Goal: Information Seeking & Learning: Learn about a topic

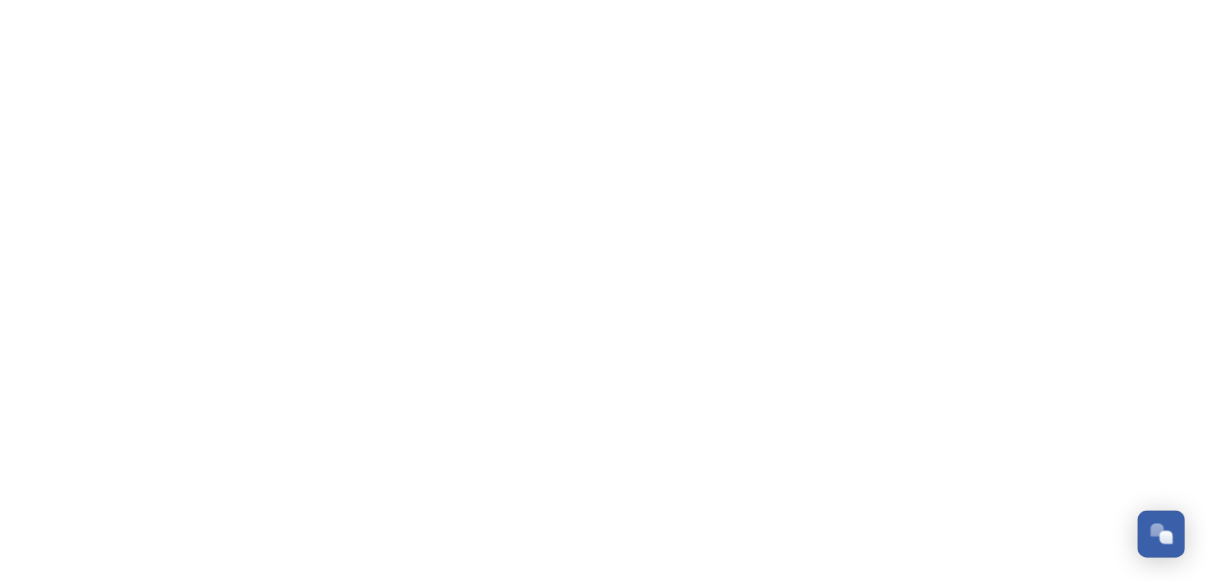
scroll to position [482, 0]
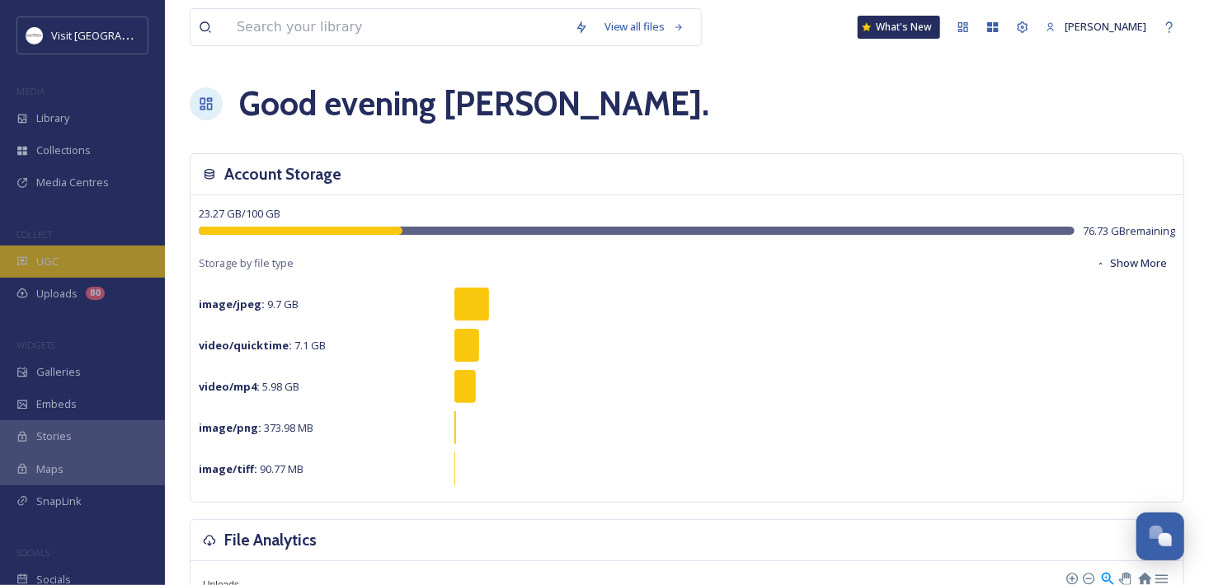
click at [42, 256] on span "UGC" at bounding box center [47, 262] width 22 height 16
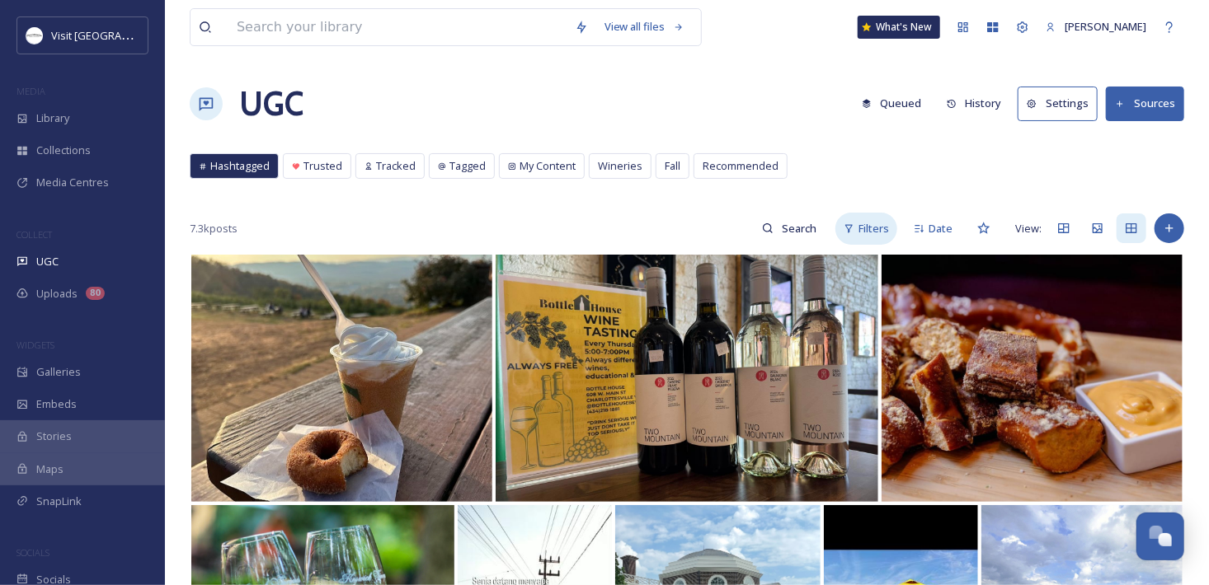
click at [861, 221] on span "Filters" at bounding box center [873, 229] width 31 height 16
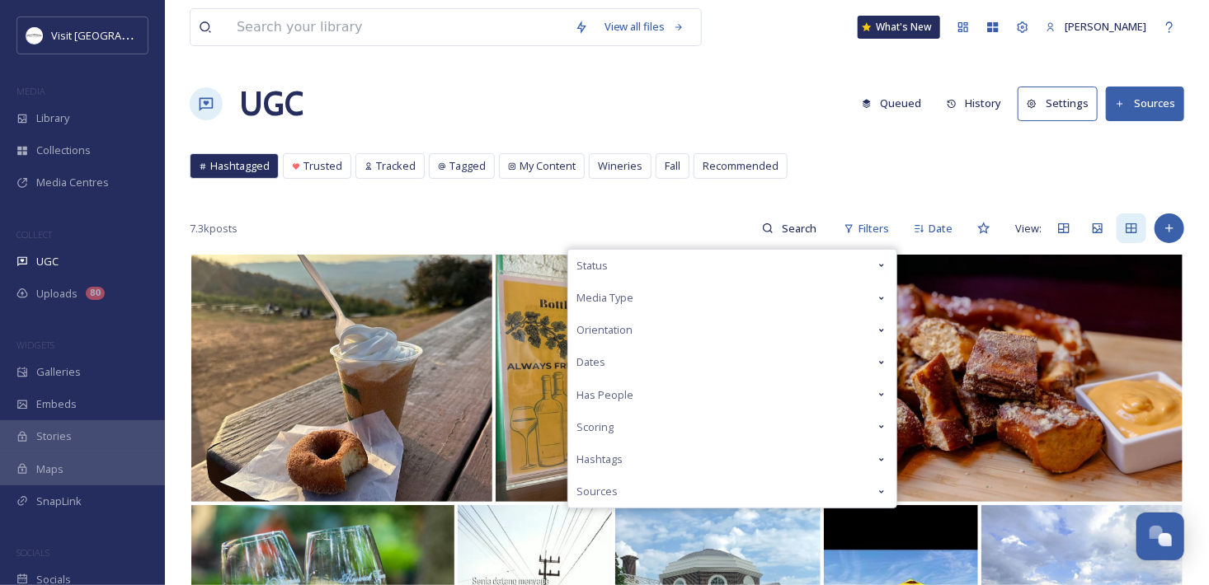
click at [613, 351] on div "Dates" at bounding box center [732, 362] width 328 height 32
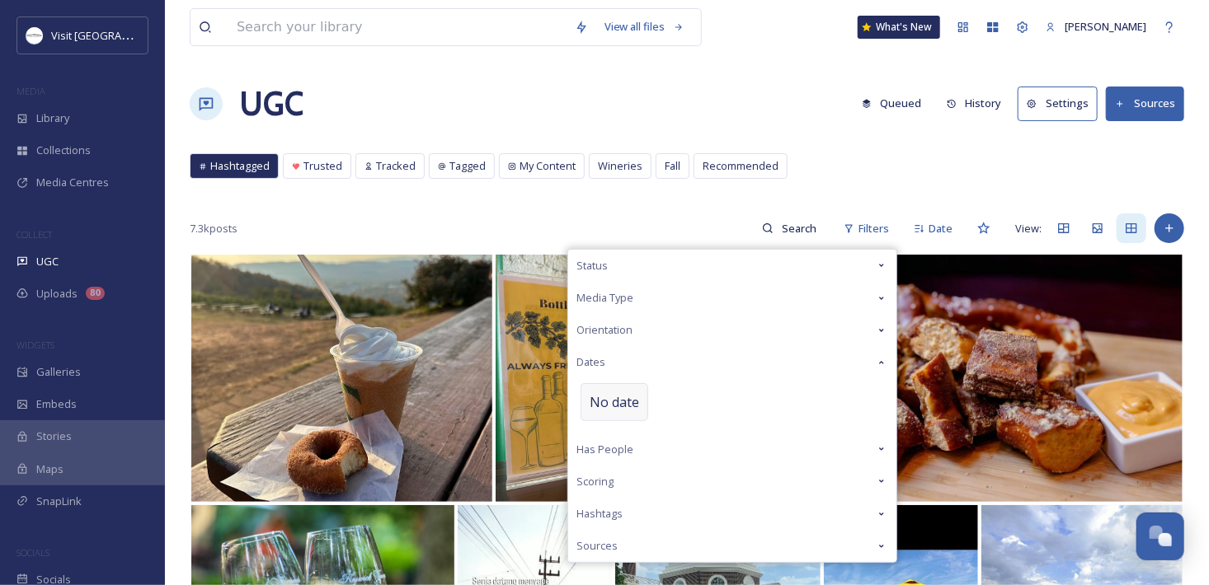
click at [637, 404] on span "No date" at bounding box center [613, 402] width 49 height 20
select select "8"
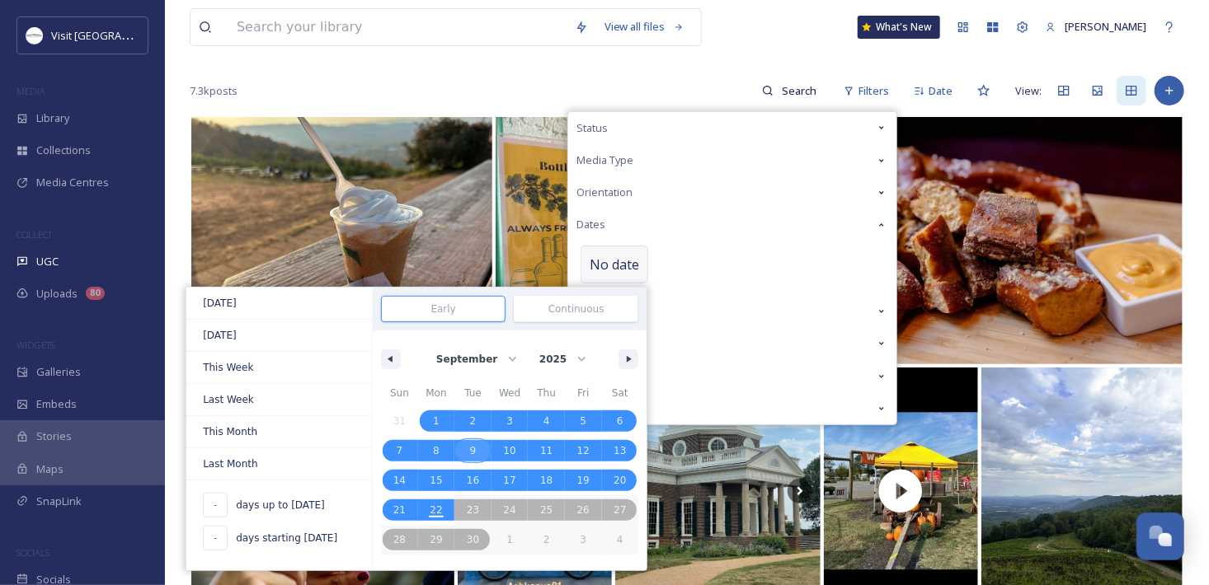
scroll to position [165, 0]
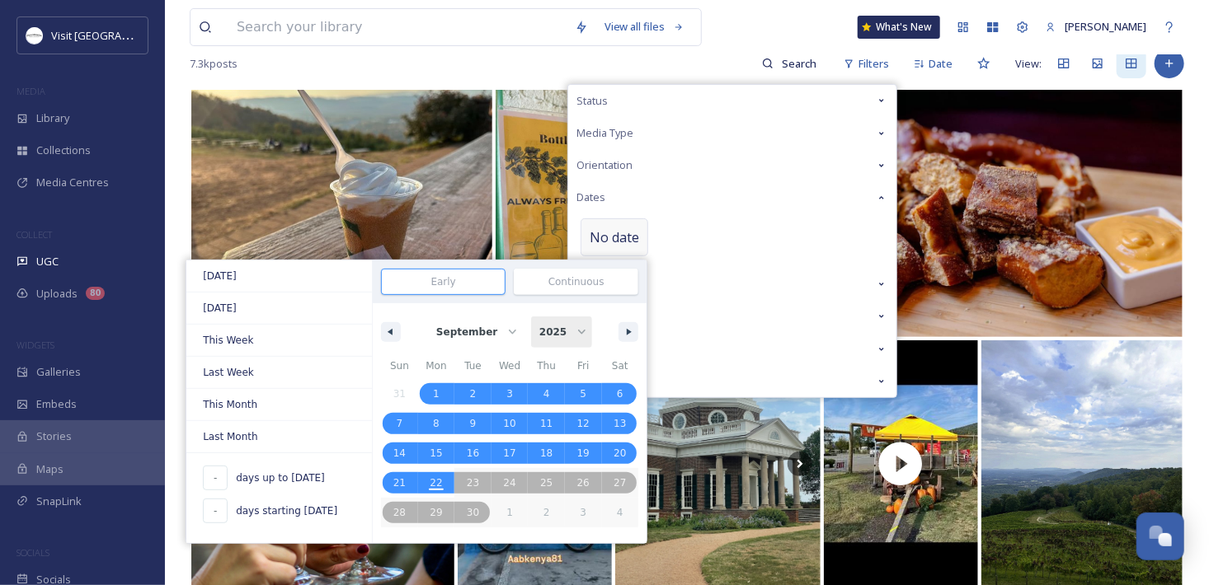
click at [565, 331] on select "2025 2024 2023" at bounding box center [561, 332] width 61 height 31
select select "2024"
click at [531, 317] on select "2025 2024 2023" at bounding box center [561, 332] width 61 height 31
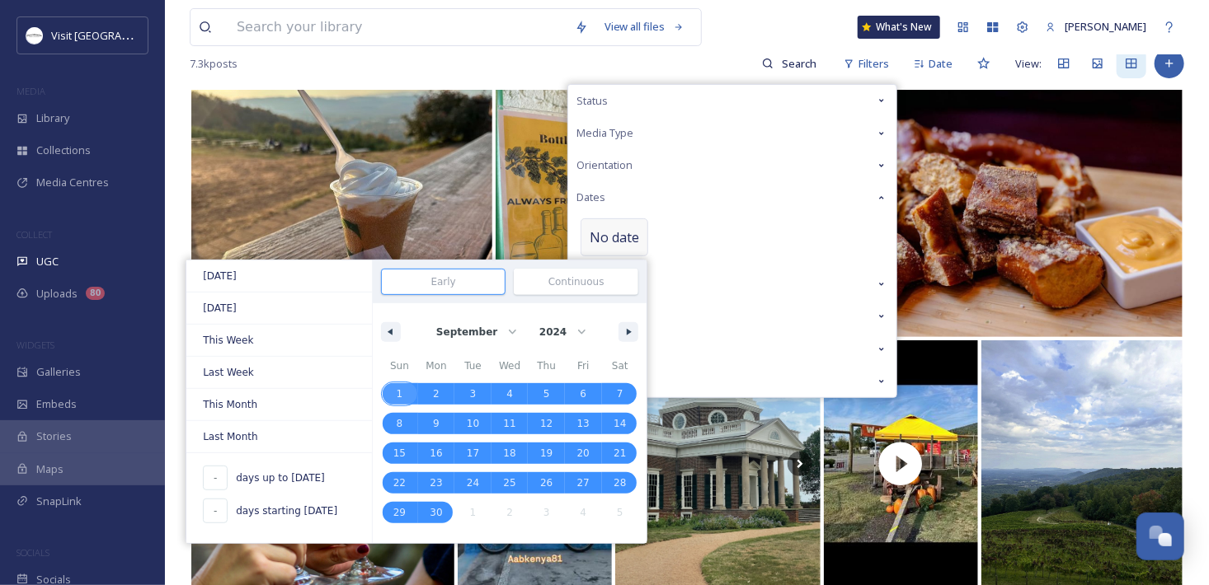
click at [400, 388] on span "1" at bounding box center [400, 394] width 7 height 30
type input "[DATE]"
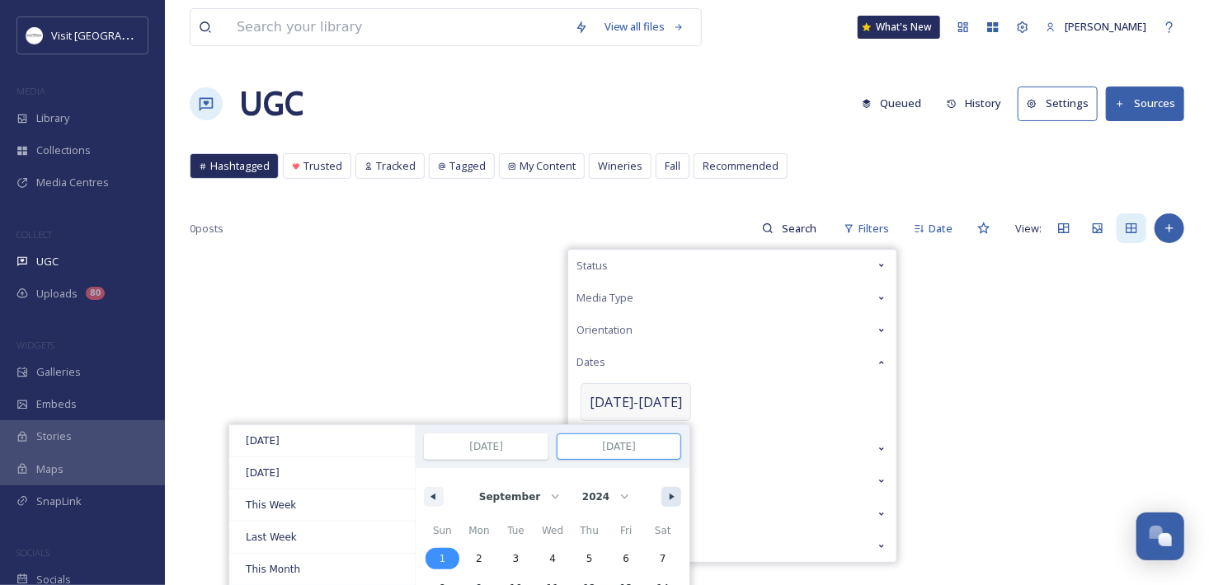
click at [664, 495] on button "button" at bounding box center [671, 497] width 20 height 20
select select "10"
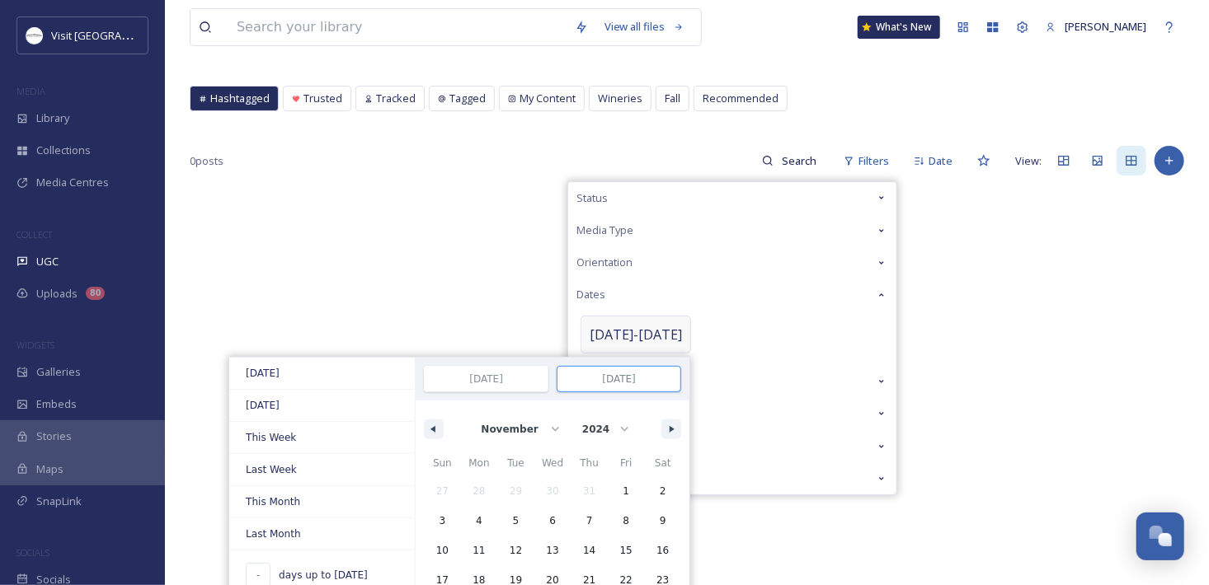
scroll to position [165, 0]
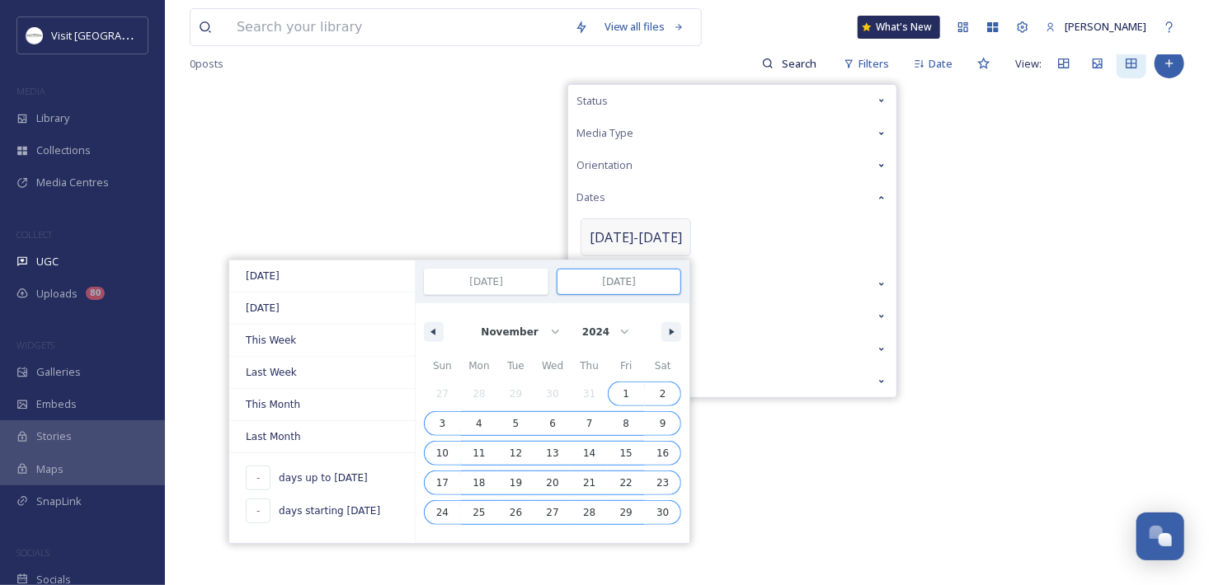
click at [661, 516] on span "30" at bounding box center [663, 512] width 37 height 21
type input "[DATE]"
select select "8"
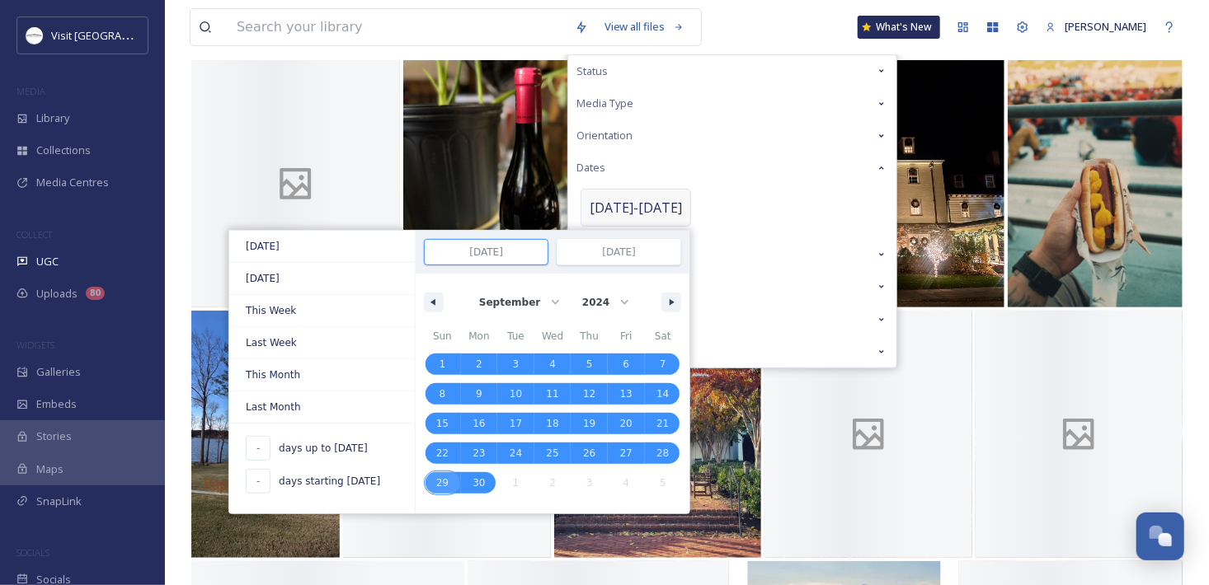
scroll to position [247, 0]
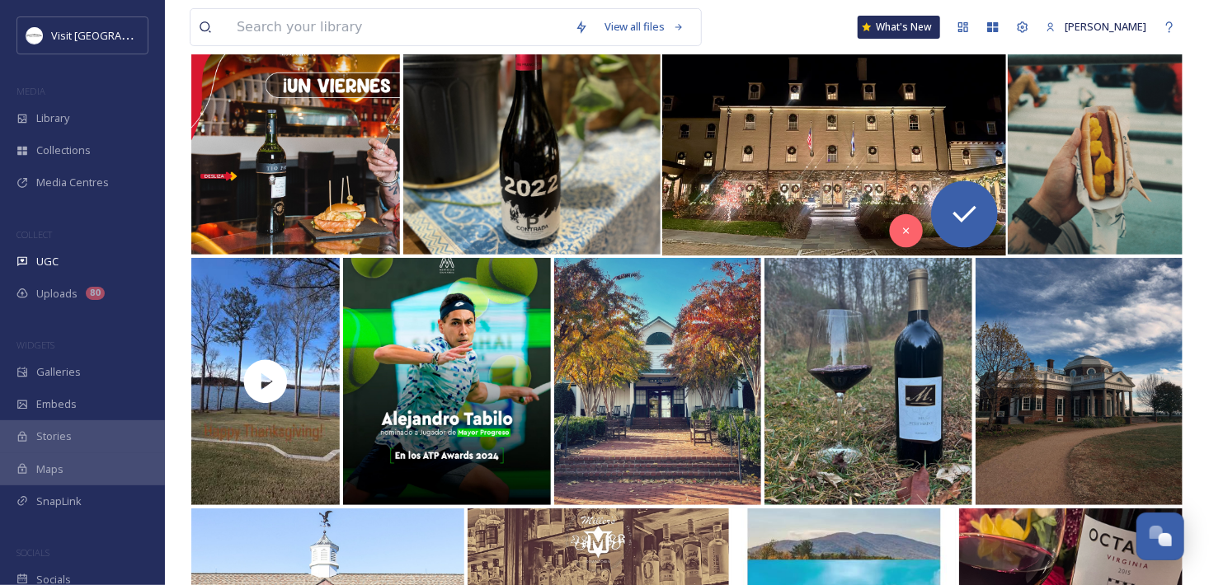
scroll to position [0, 0]
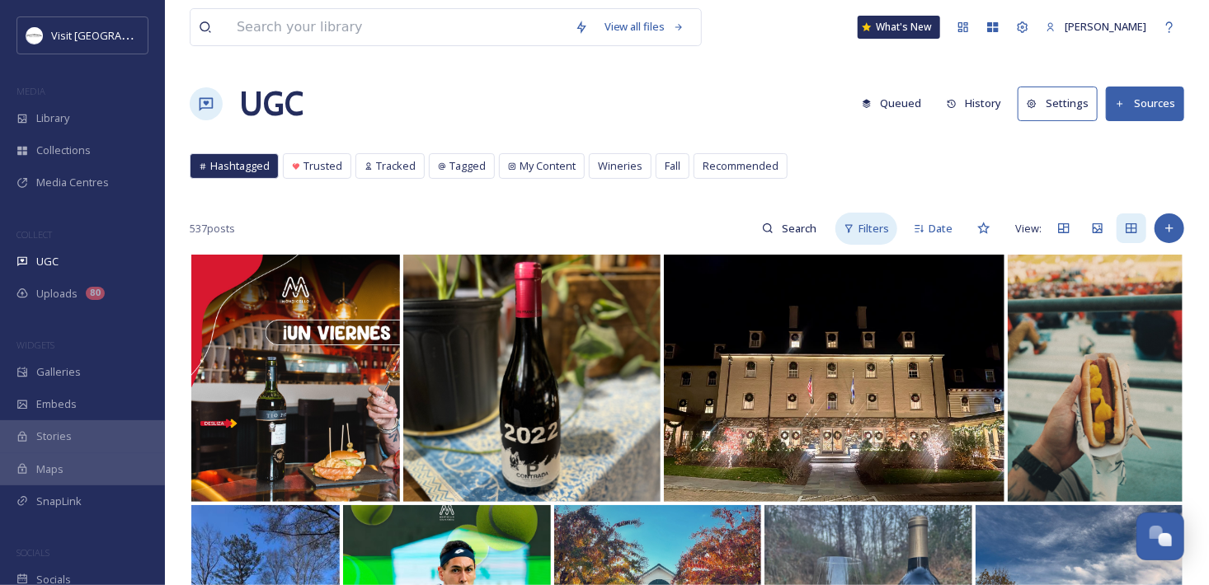
click at [871, 224] on span "Filters" at bounding box center [873, 229] width 31 height 16
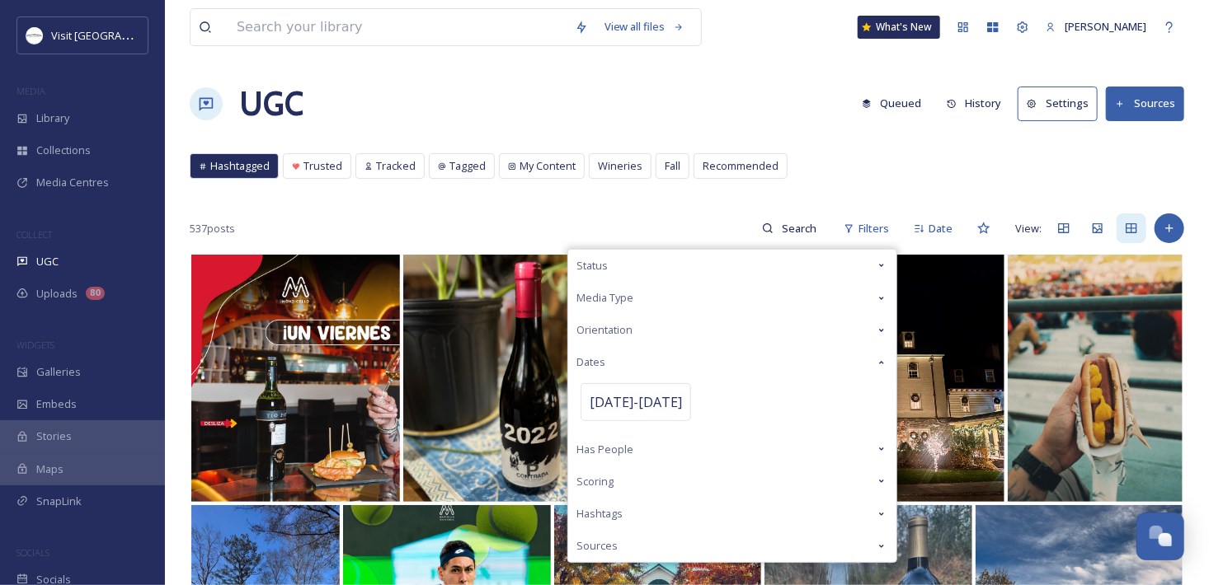
click at [740, 296] on div "Media Type" at bounding box center [732, 298] width 328 height 32
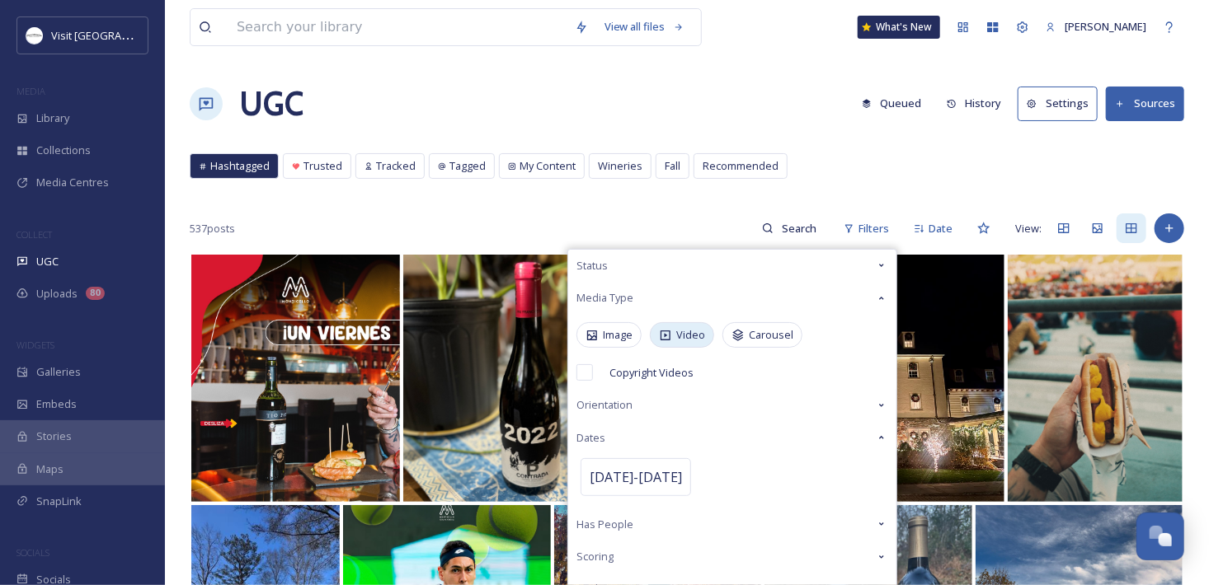
click at [695, 329] on span "Video" at bounding box center [690, 335] width 29 height 16
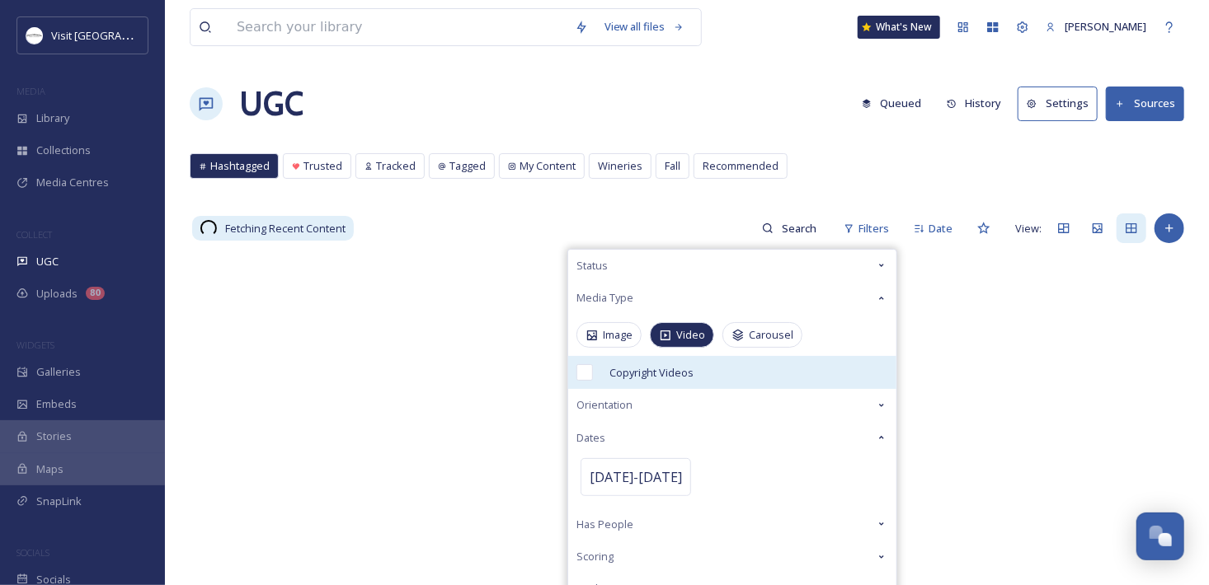
click at [594, 370] on div "Copyright Videos" at bounding box center [732, 372] width 328 height 33
checkbox input "true"
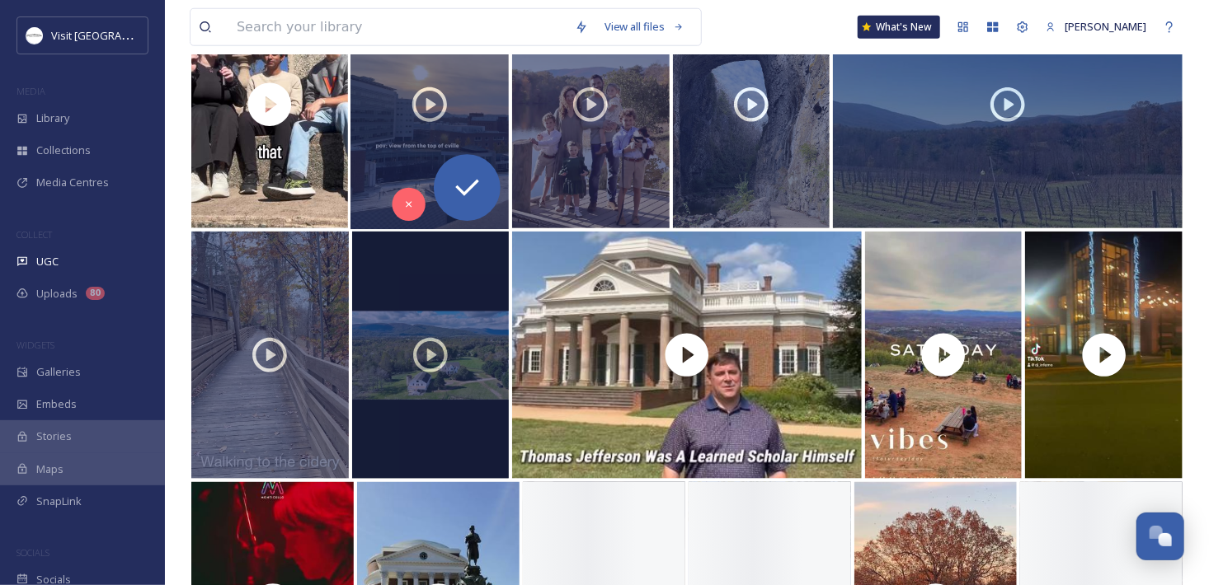
scroll to position [824, 0]
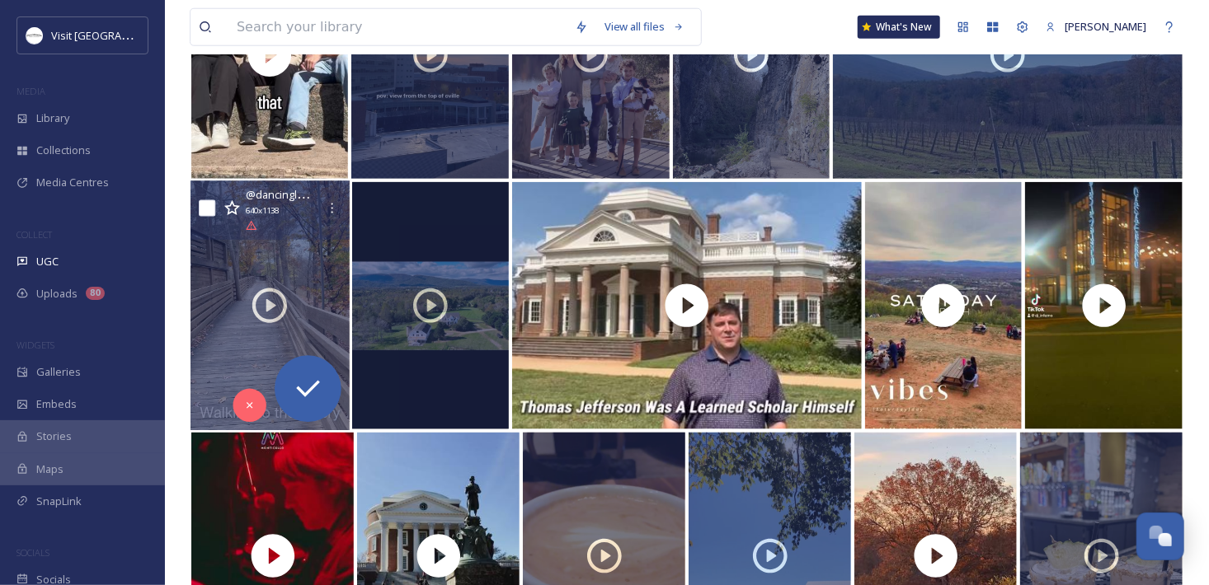
click at [321, 232] on div "@ dancingleaffarm 640 x 1138" at bounding box center [269, 210] width 158 height 59
click at [317, 260] on div at bounding box center [269, 306] width 158 height 250
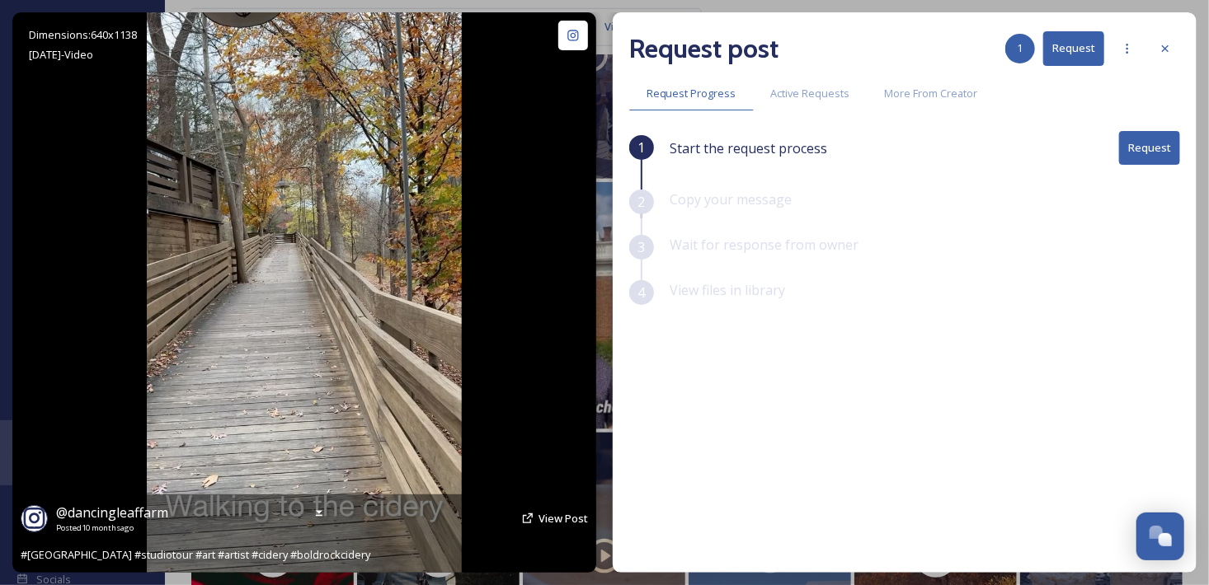
click at [284, 268] on img at bounding box center [304, 292] width 315 height 561
click at [291, 265] on img at bounding box center [304, 292] width 315 height 561
click at [571, 34] on icon at bounding box center [572, 35] width 11 height 11
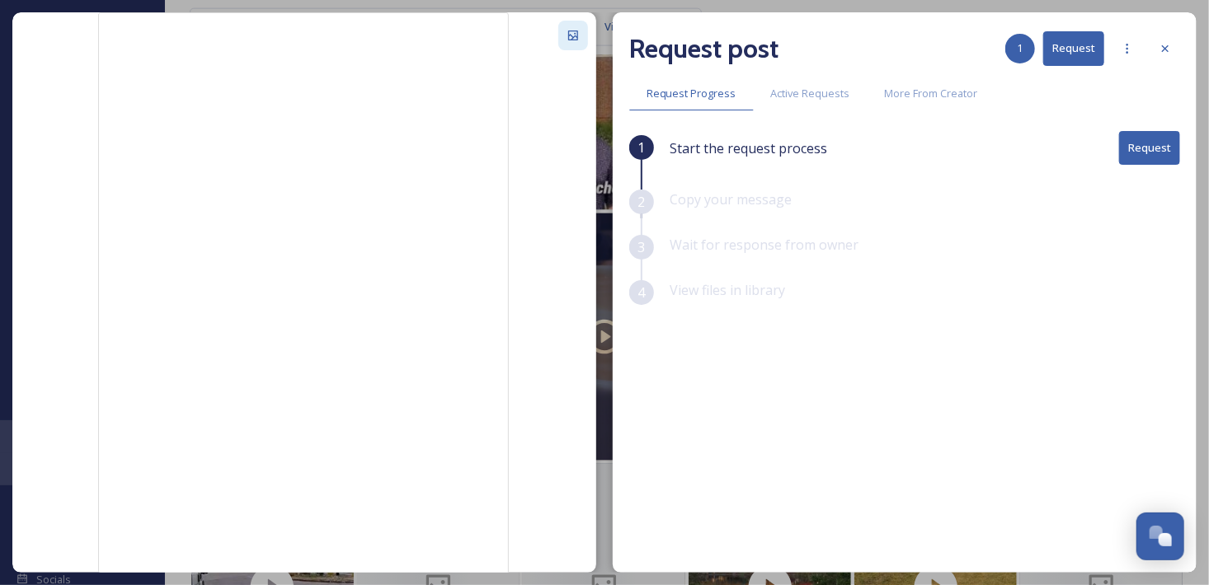
scroll to position [1072, 0]
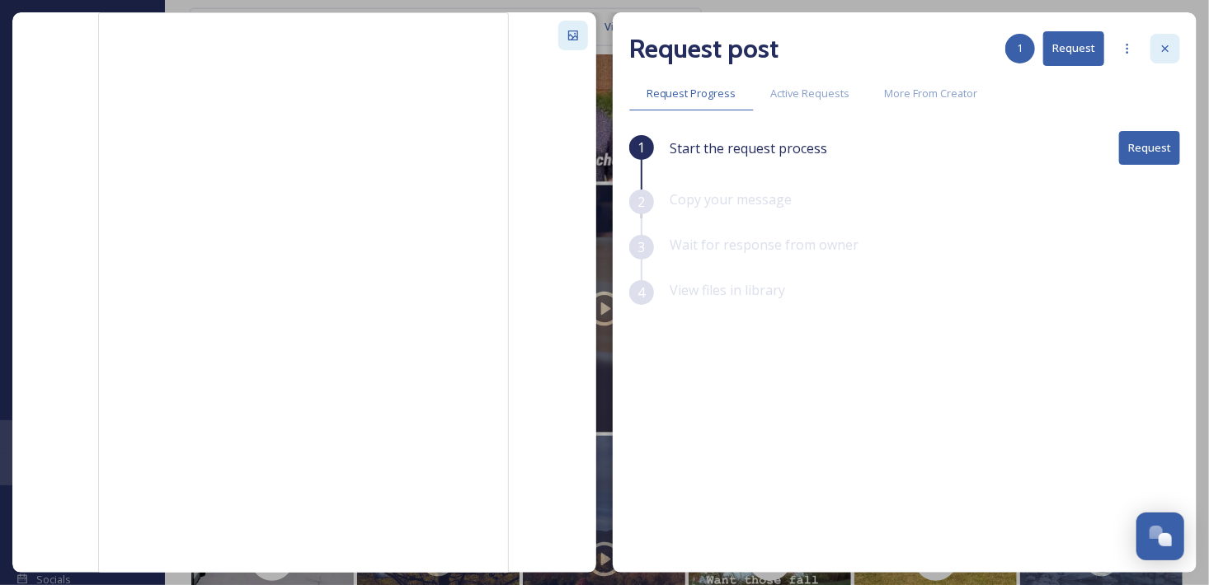
click at [1175, 45] on div at bounding box center [1165, 49] width 30 height 30
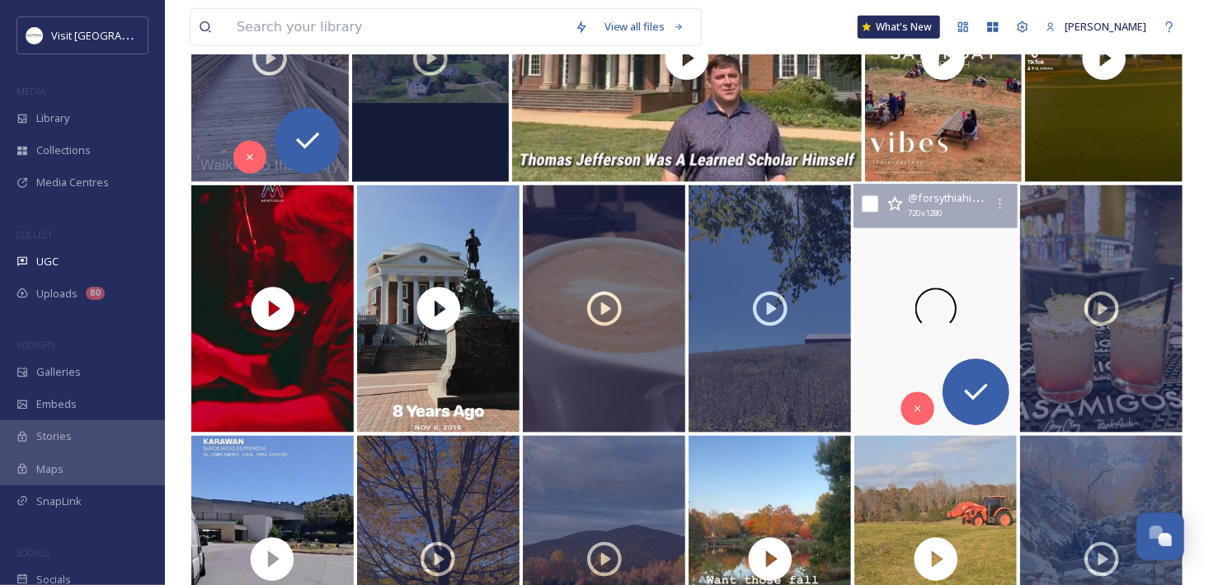
click at [891, 267] on div at bounding box center [935, 310] width 164 height 250
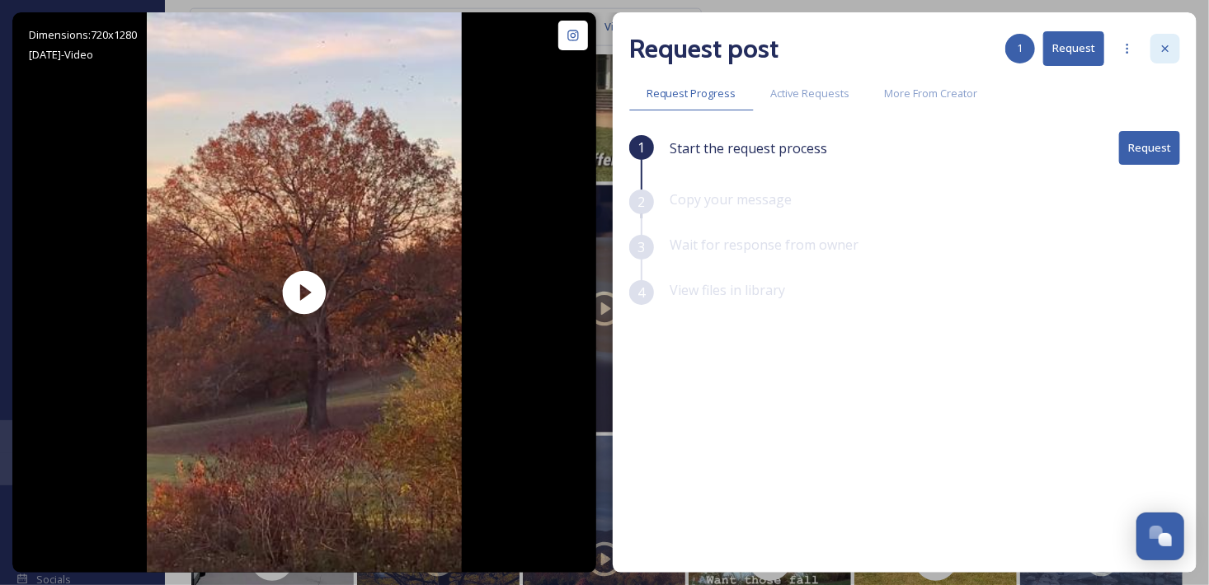
click at [1165, 50] on icon at bounding box center [1164, 48] width 13 height 13
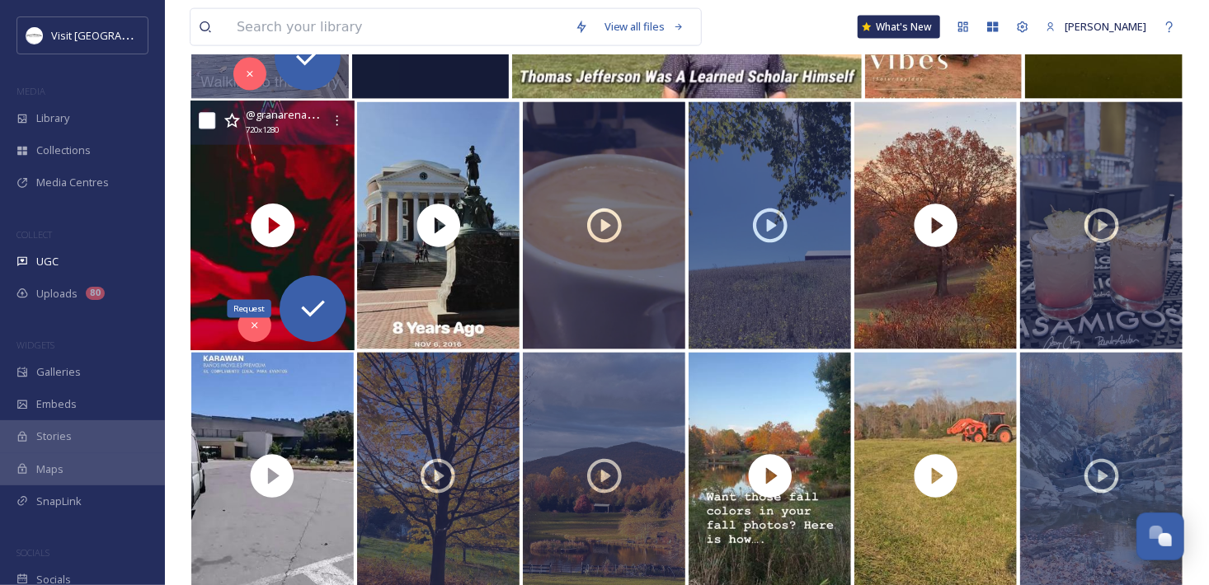
scroll to position [1237, 0]
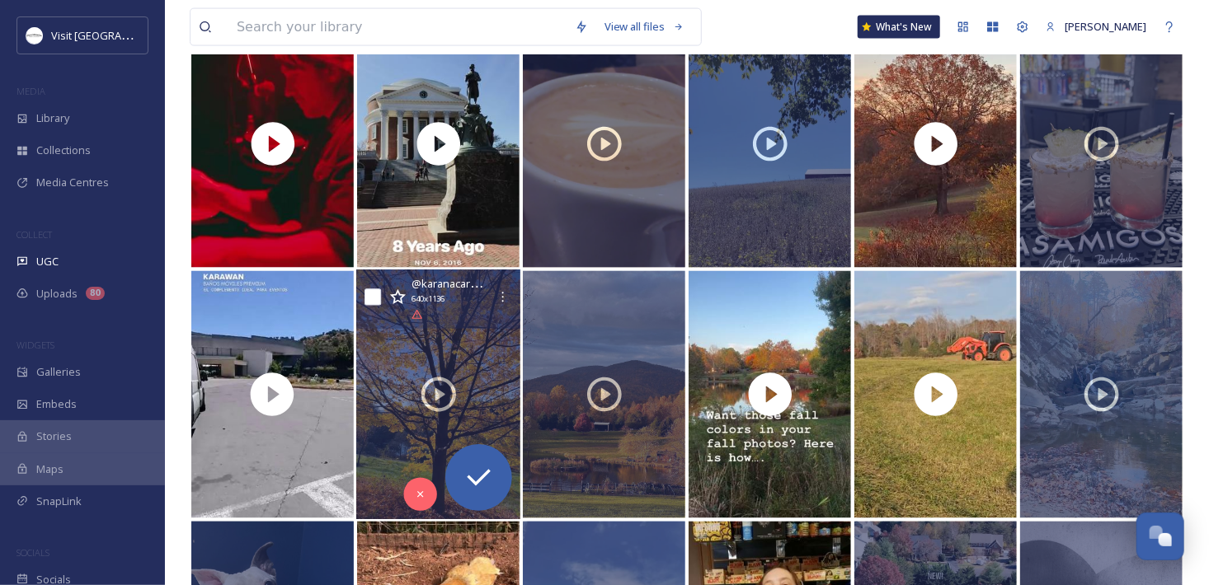
click at [459, 354] on div at bounding box center [438, 395] width 164 height 250
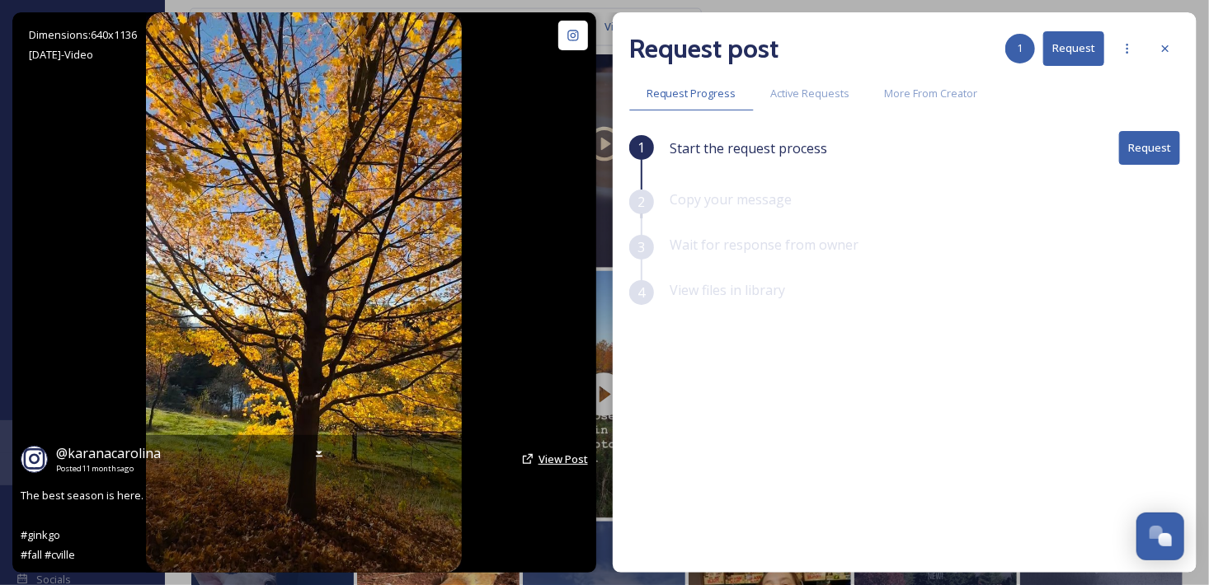
click at [554, 458] on span "View Post" at bounding box center [562, 459] width 49 height 15
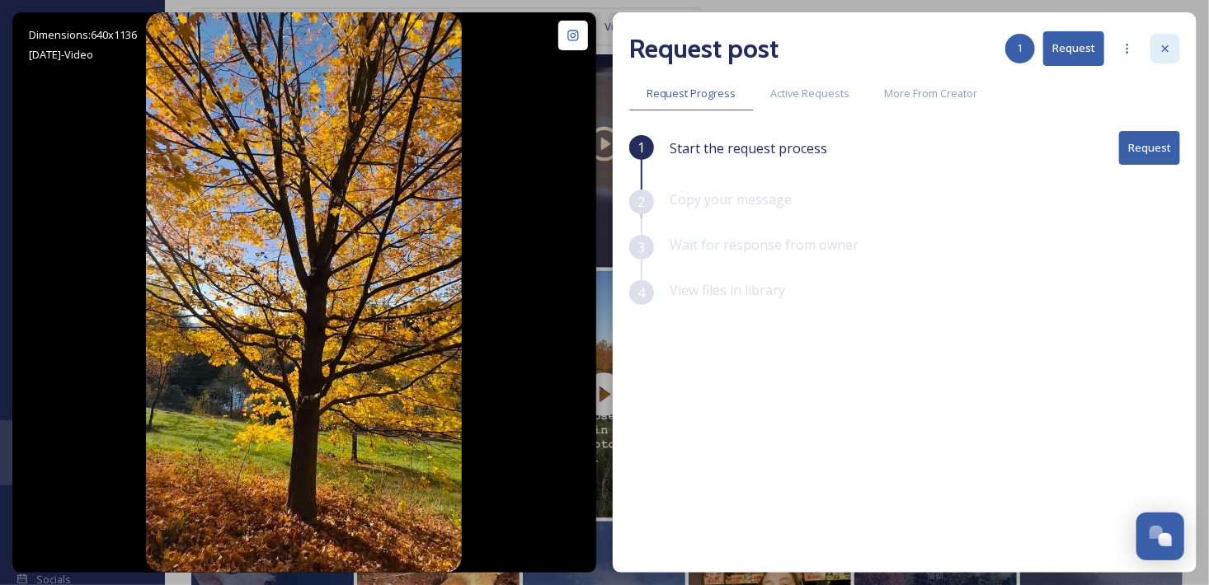
click at [1173, 51] on div at bounding box center [1165, 49] width 30 height 30
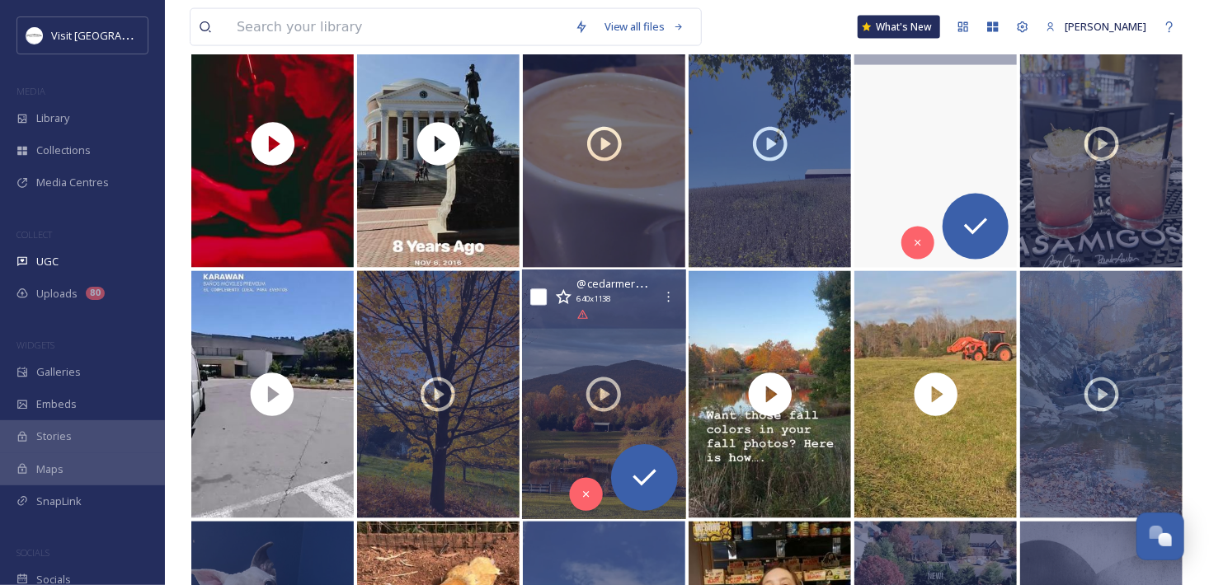
click at [625, 426] on div at bounding box center [604, 395] width 164 height 250
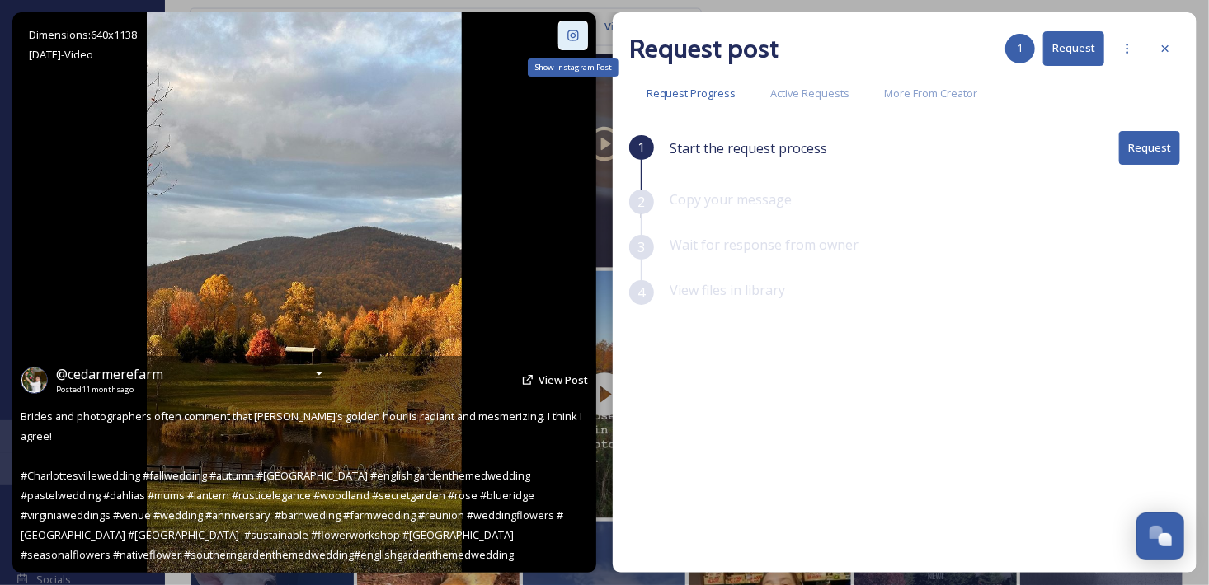
click at [565, 35] on div "Show Instagram Post" at bounding box center [573, 36] width 30 height 30
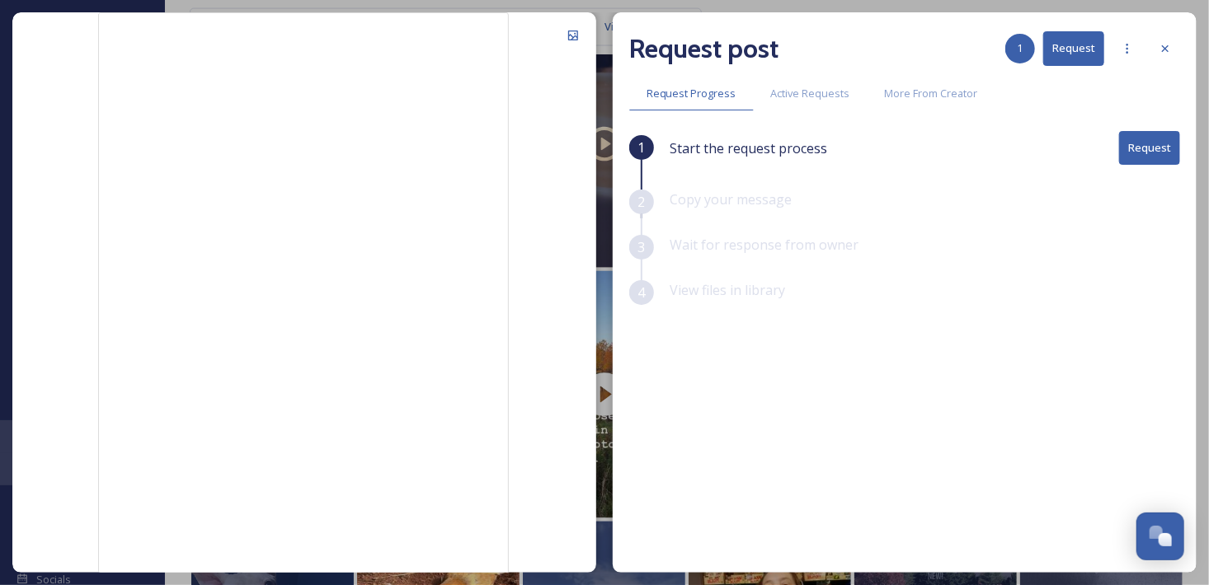
drag, startPoint x: 1172, startPoint y: 45, endPoint x: 1141, endPoint y: 77, distance: 44.3
click at [1172, 45] on div at bounding box center [1165, 49] width 30 height 30
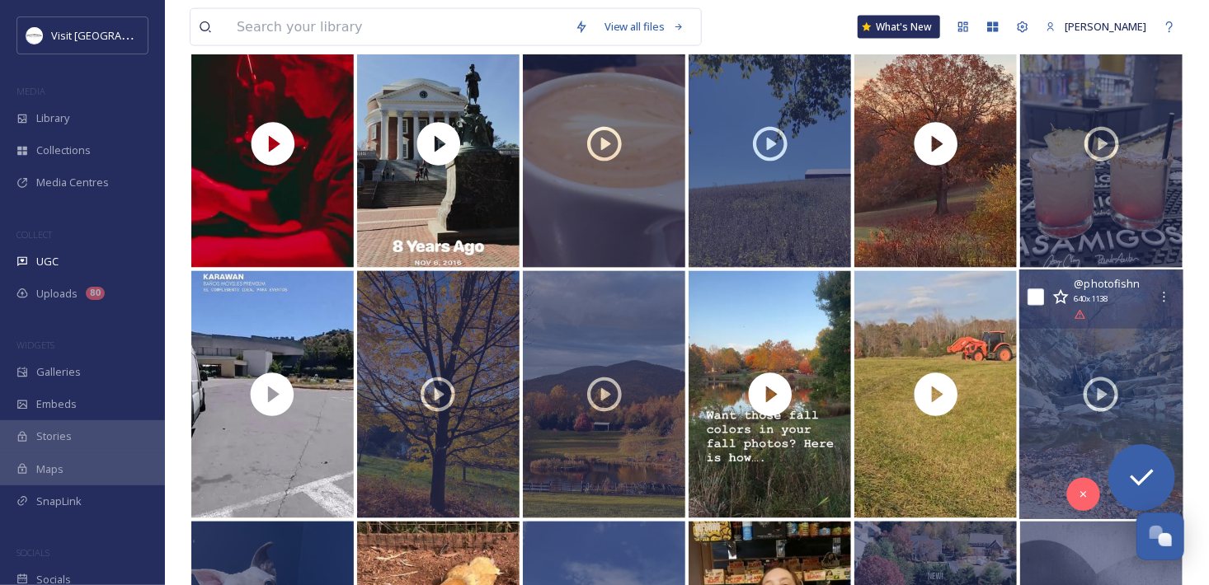
click at [1092, 369] on div at bounding box center [1101, 395] width 164 height 250
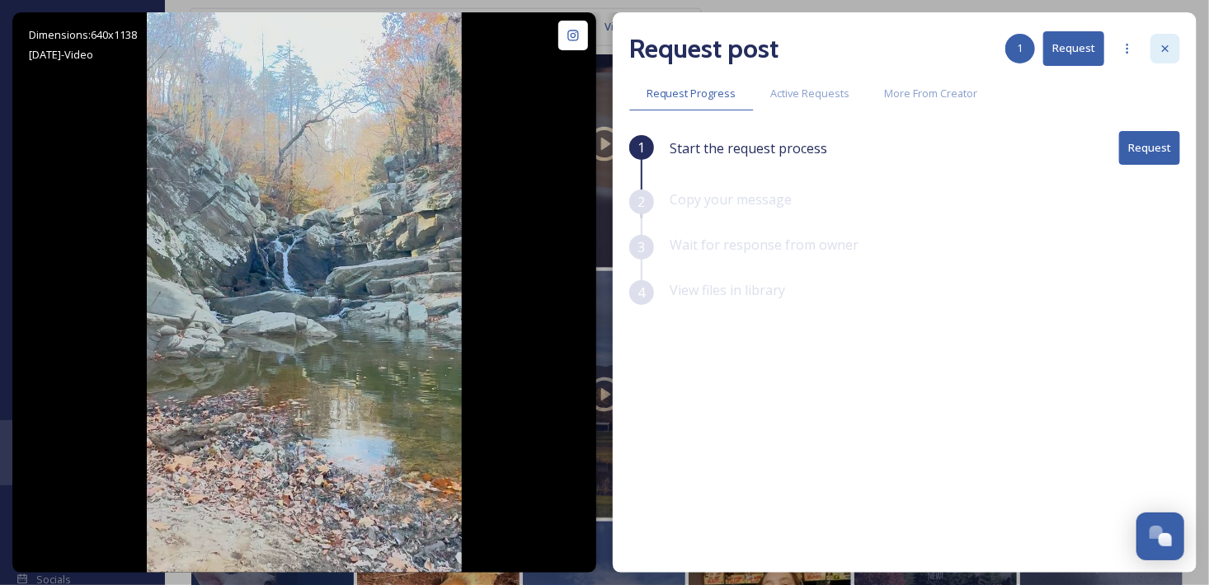
click at [1153, 50] on div at bounding box center [1165, 49] width 30 height 30
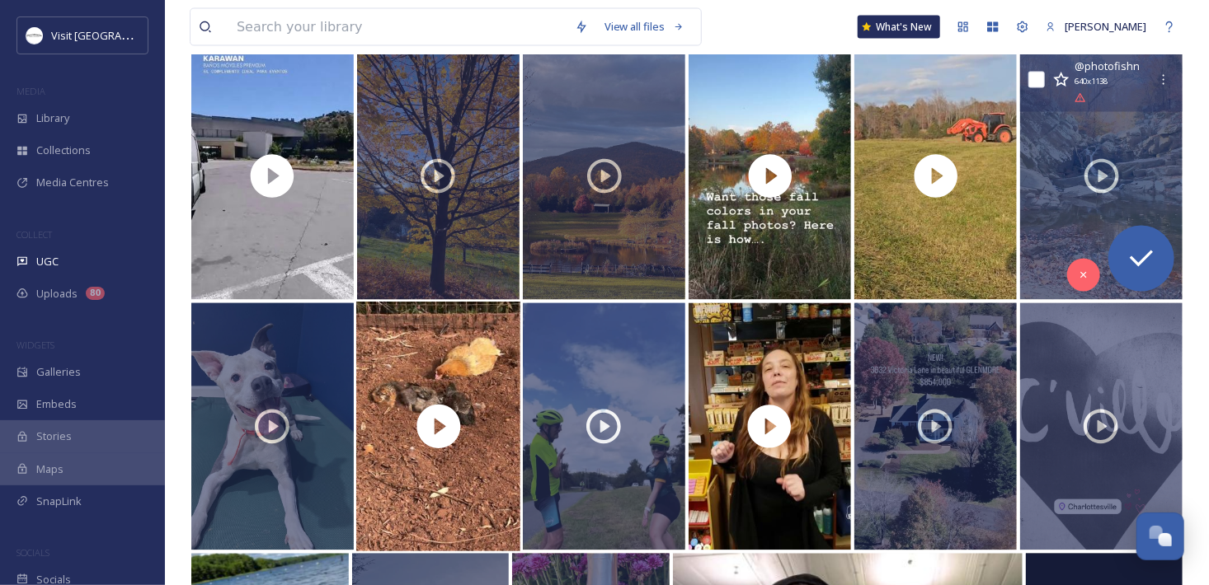
scroll to position [1484, 0]
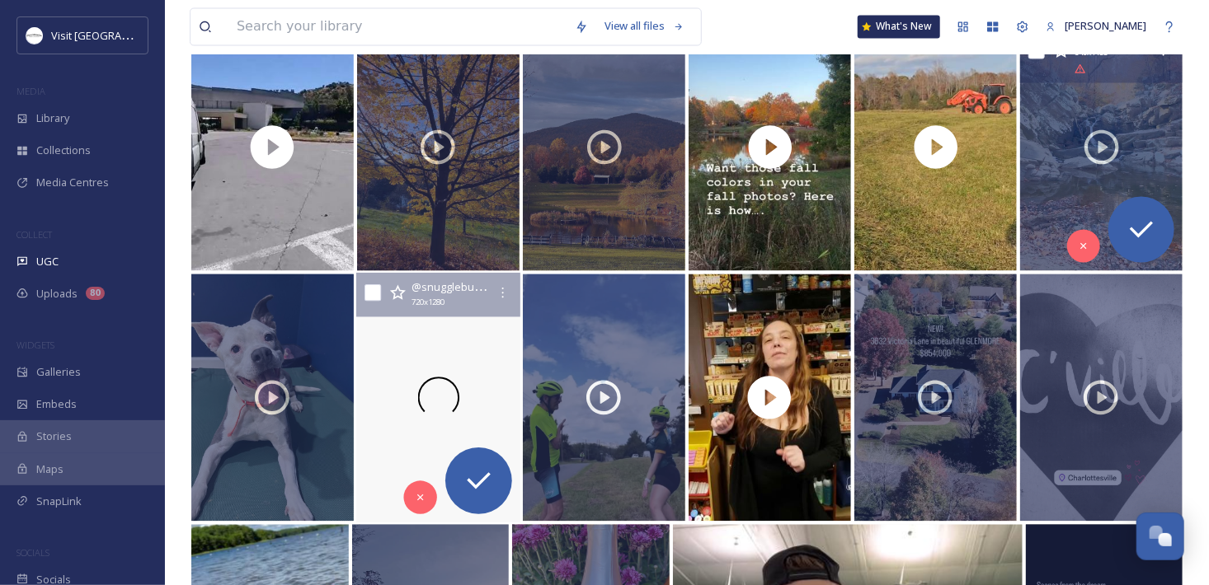
click at [430, 331] on div at bounding box center [438, 399] width 164 height 250
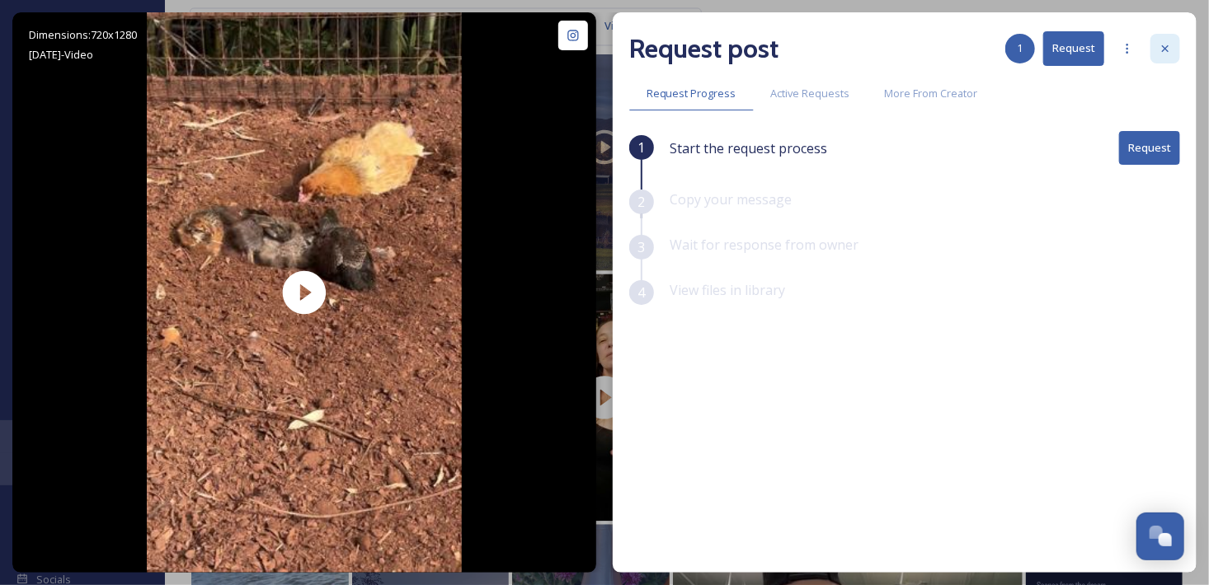
click at [1159, 46] on icon at bounding box center [1164, 48] width 13 height 13
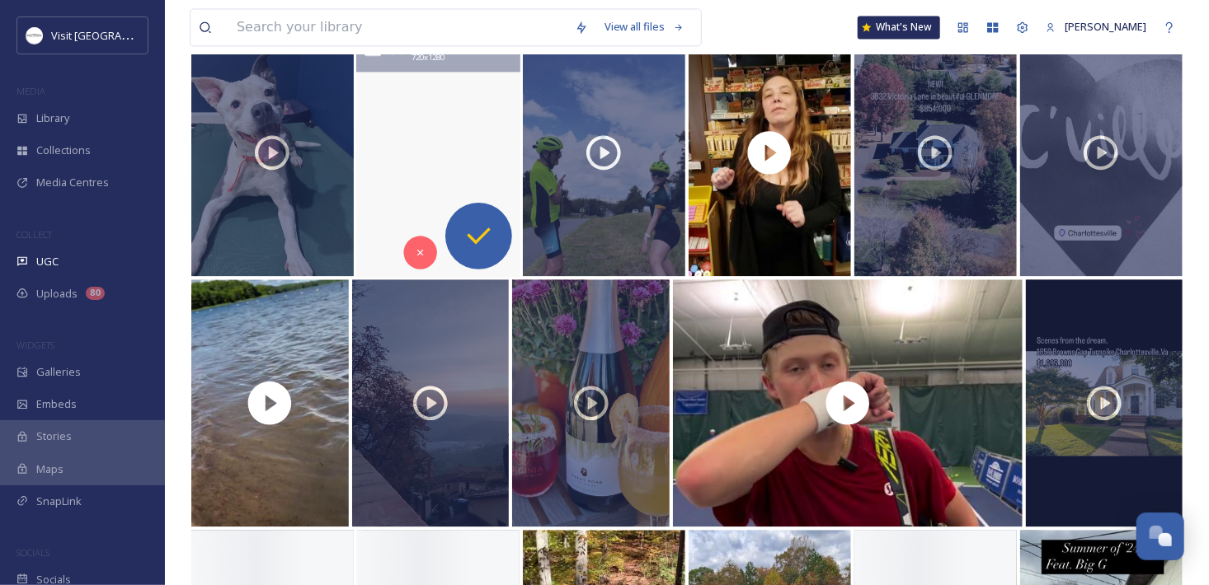
scroll to position [1731, 0]
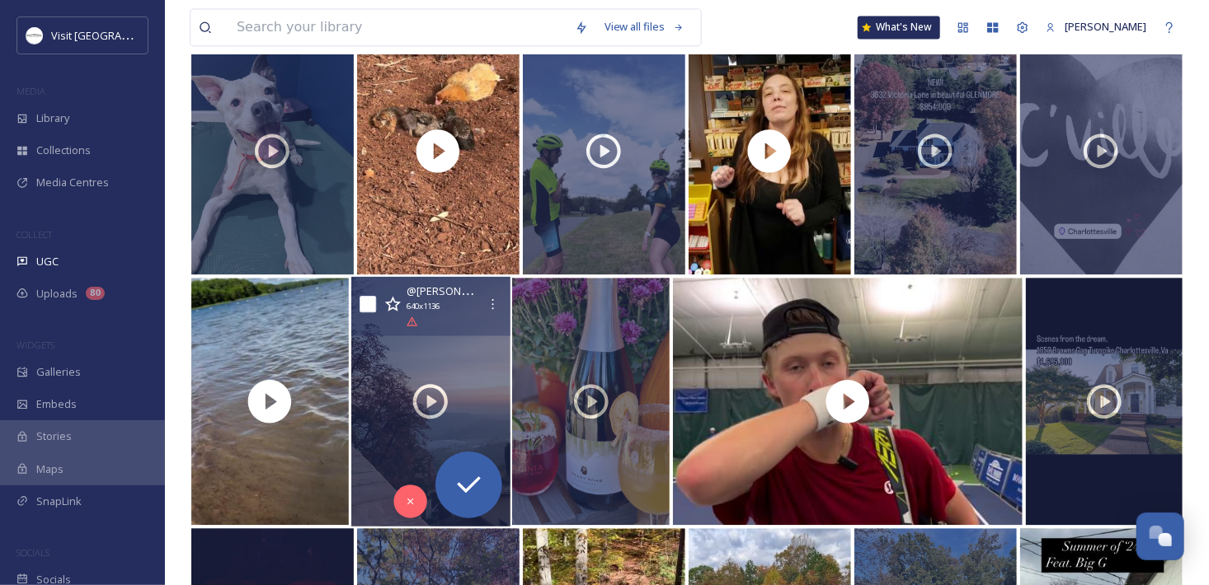
click at [438, 338] on div at bounding box center [430, 402] width 159 height 250
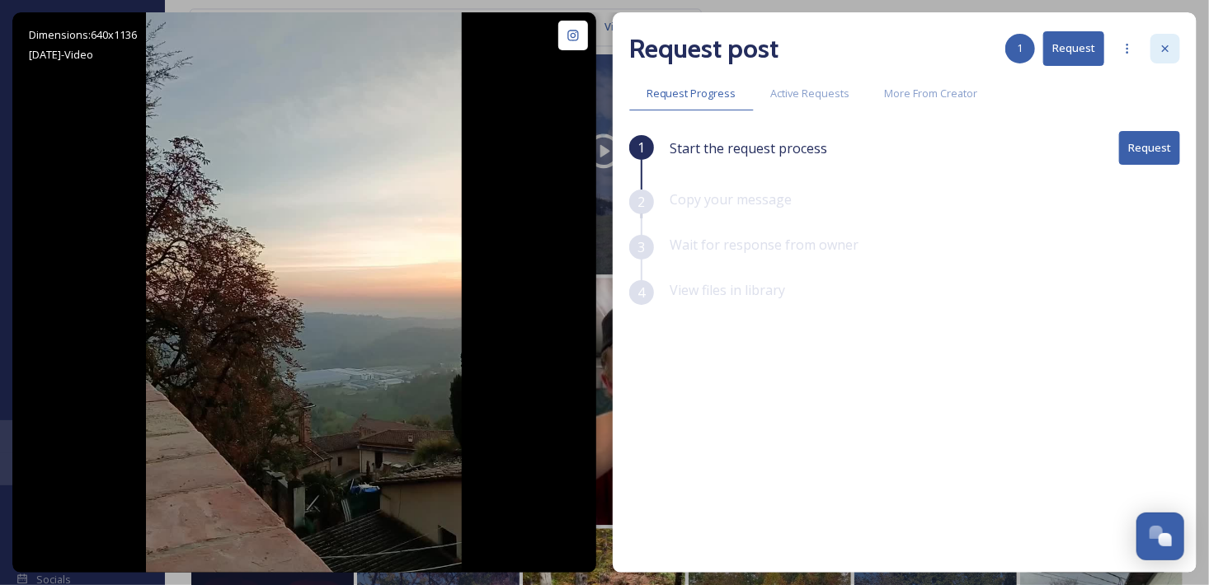
click at [1167, 48] on icon at bounding box center [1164, 48] width 13 height 13
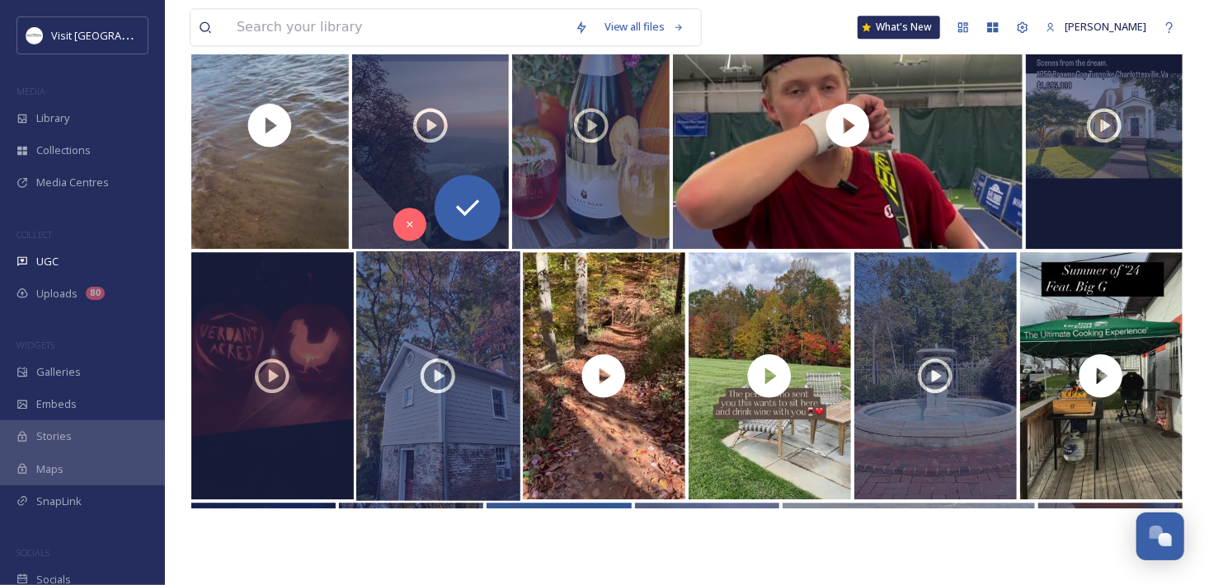
scroll to position [2061, 0]
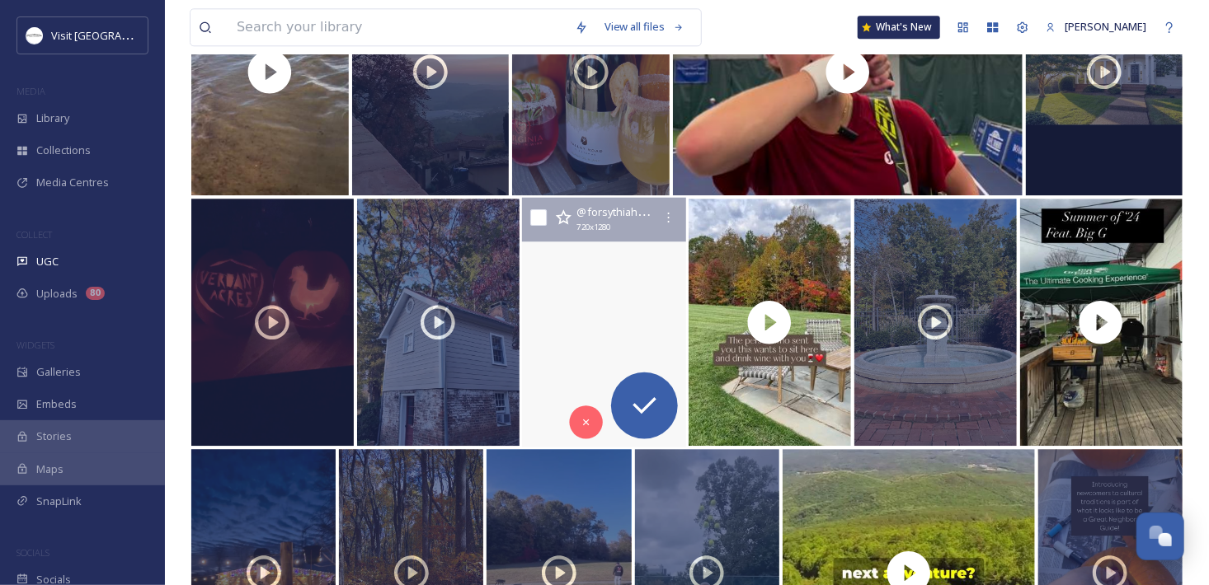
click at [560, 270] on video "Hike ivycreek.foundation #trees #hiking #virginia #fall #fallleaves🍁🍂 #leaves #…" at bounding box center [604, 323] width 164 height 250
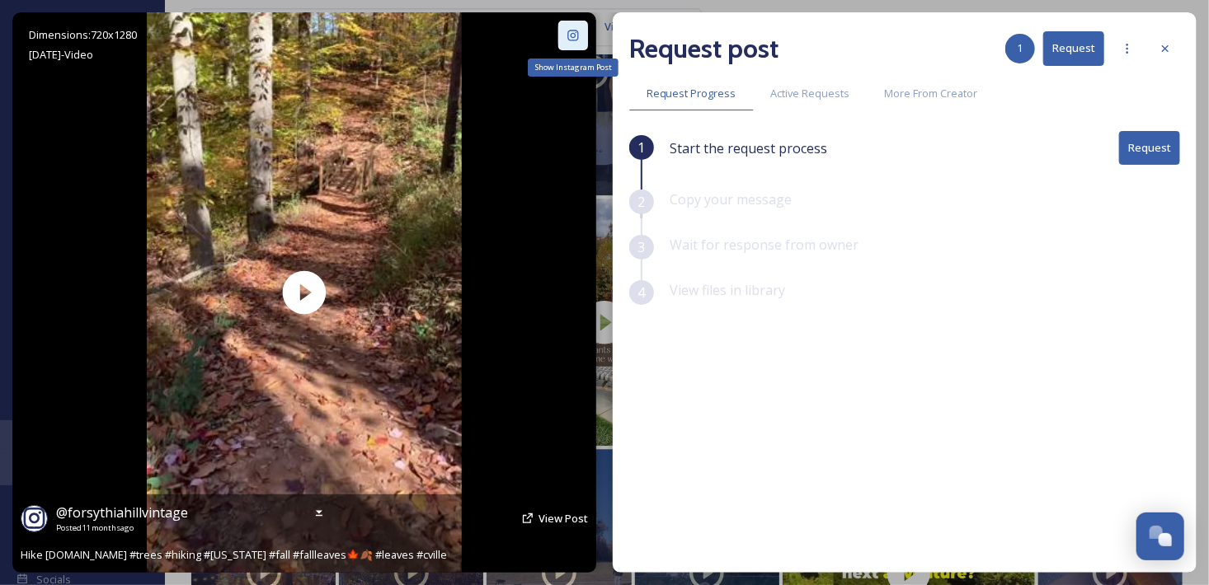
click at [575, 29] on icon at bounding box center [572, 35] width 13 height 13
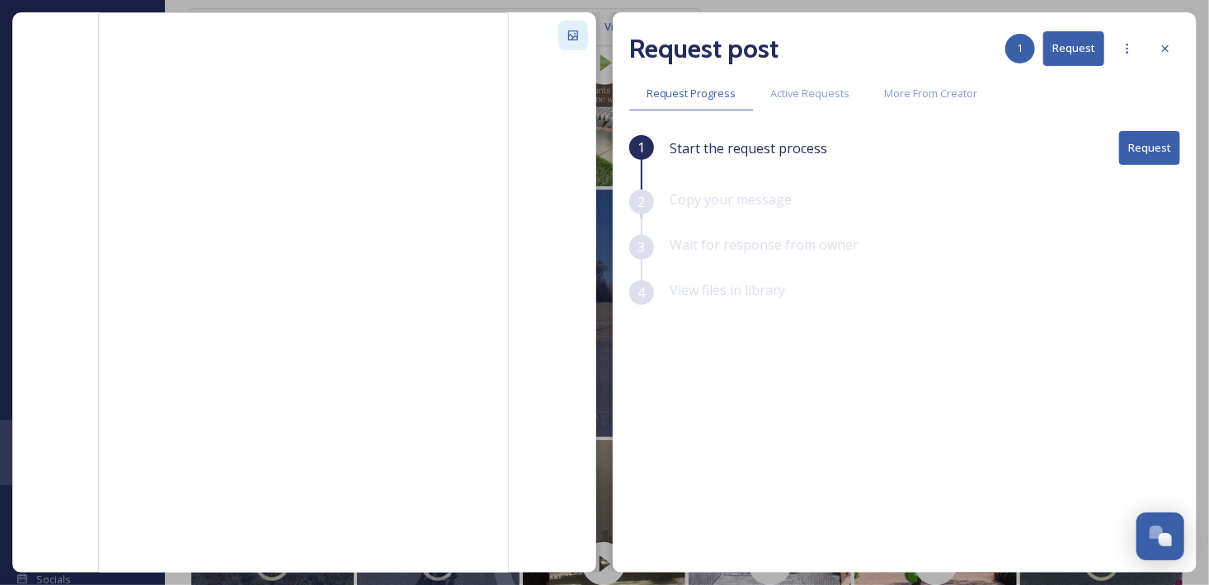
scroll to position [2144, 0]
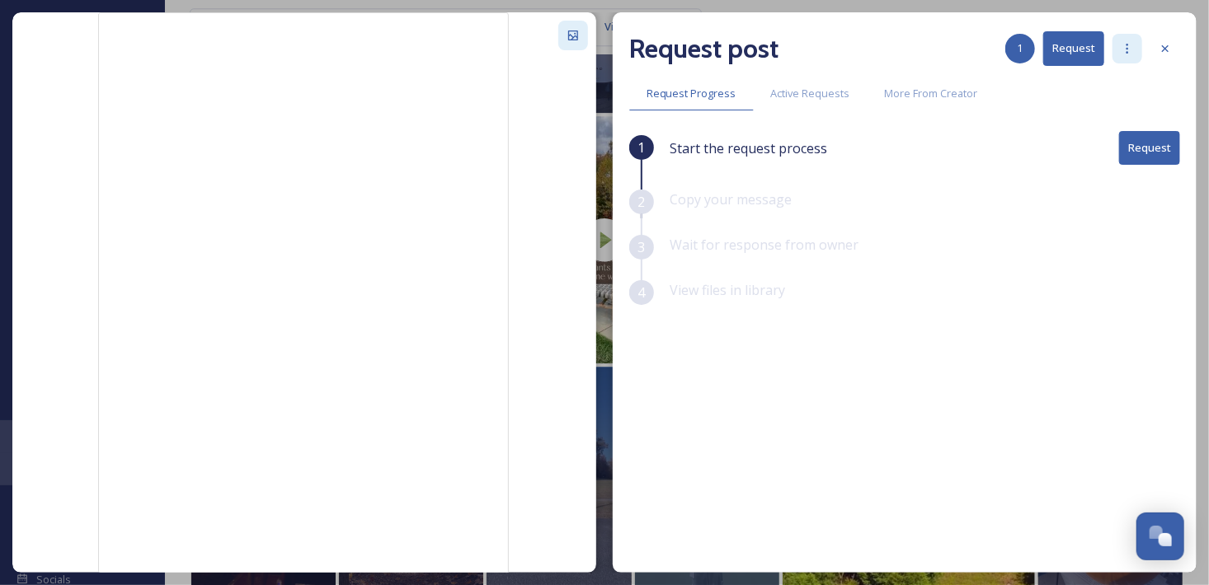
click at [1139, 45] on div at bounding box center [1127, 49] width 30 height 30
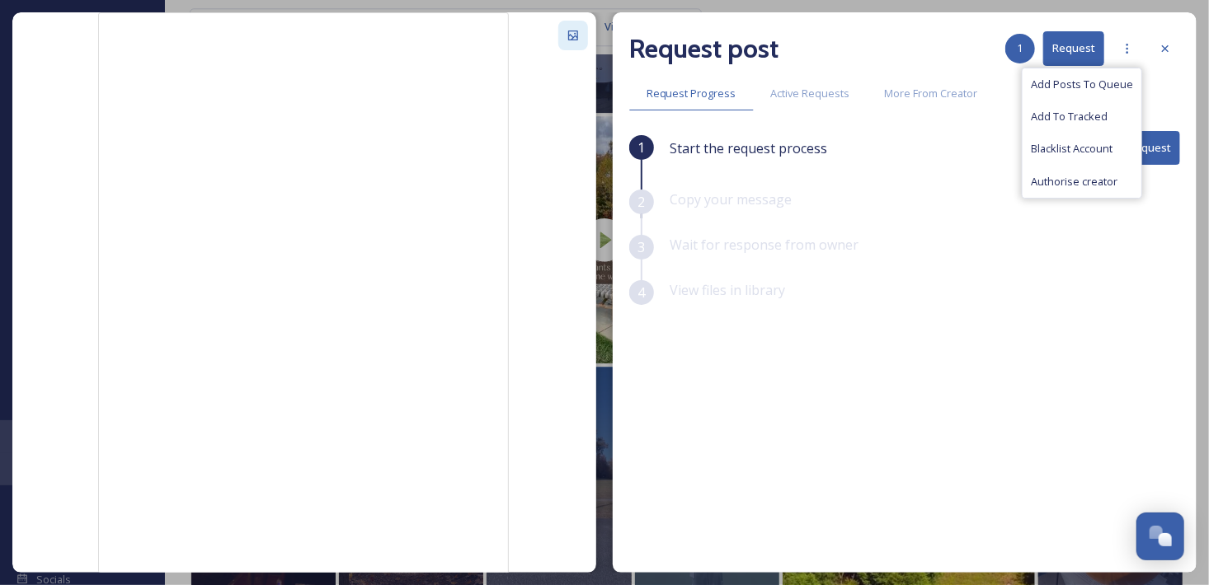
click at [908, 46] on div "Request post 1 Request Add Posts To Queue Add To Tracked Blacklist Account Auth…" at bounding box center [904, 49] width 551 height 40
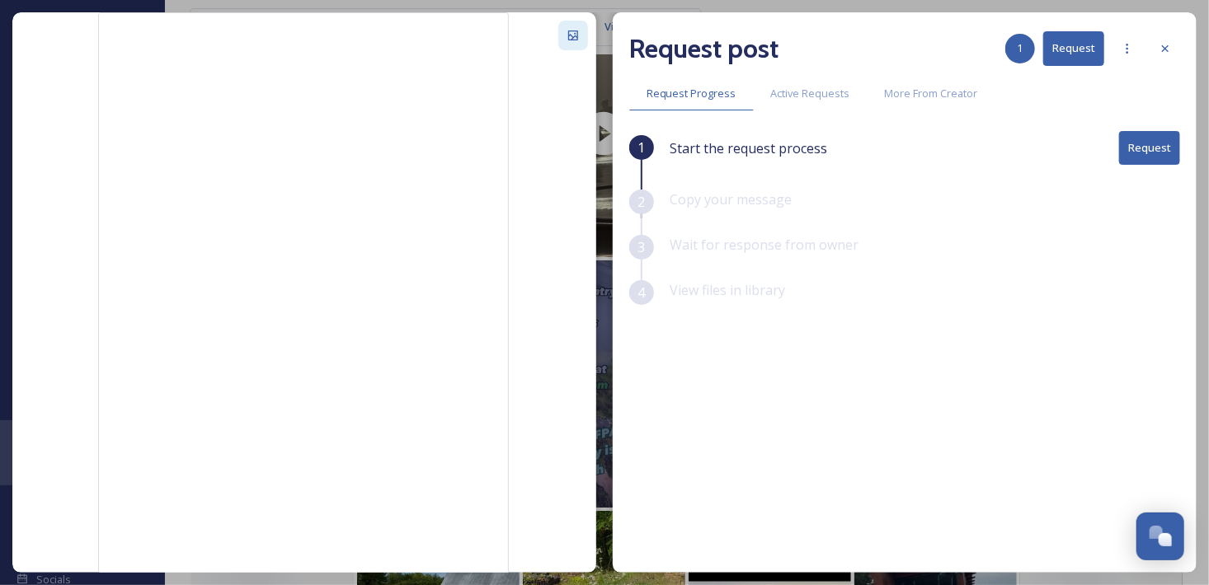
scroll to position [2886, 0]
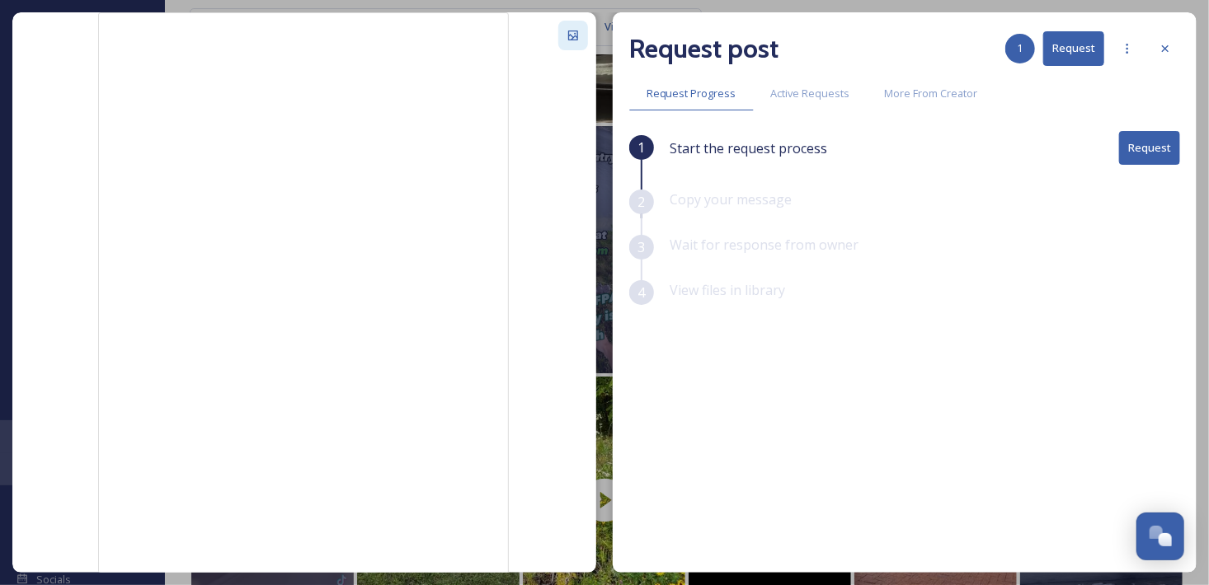
click at [566, 44] on div at bounding box center [573, 36] width 30 height 30
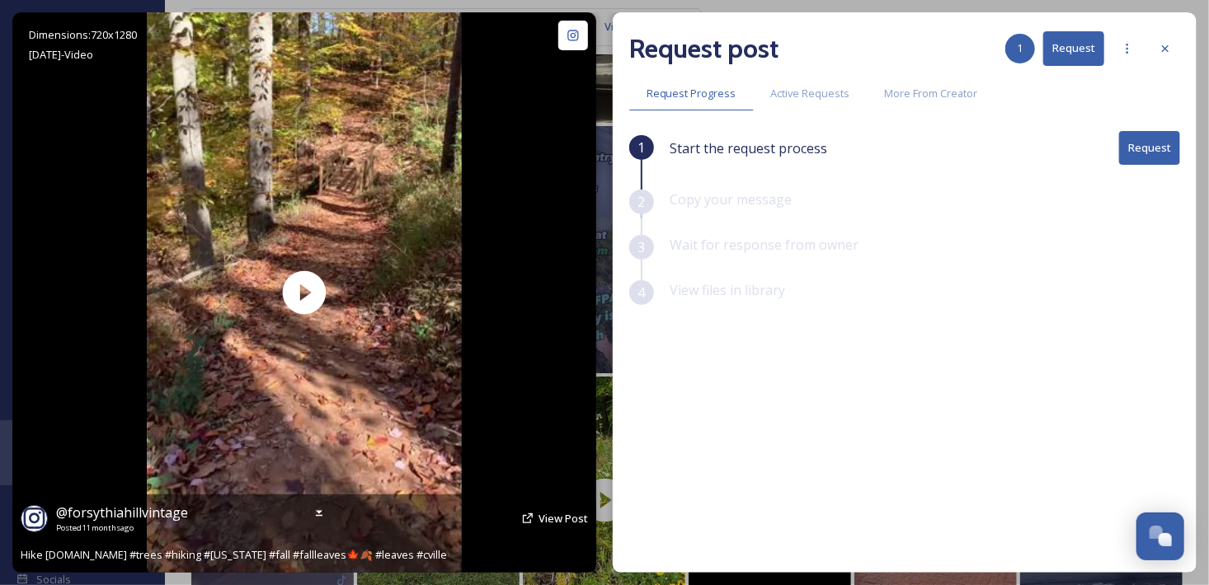
click at [533, 516] on icon at bounding box center [527, 518] width 13 height 13
click at [561, 514] on span "View Post" at bounding box center [562, 518] width 49 height 15
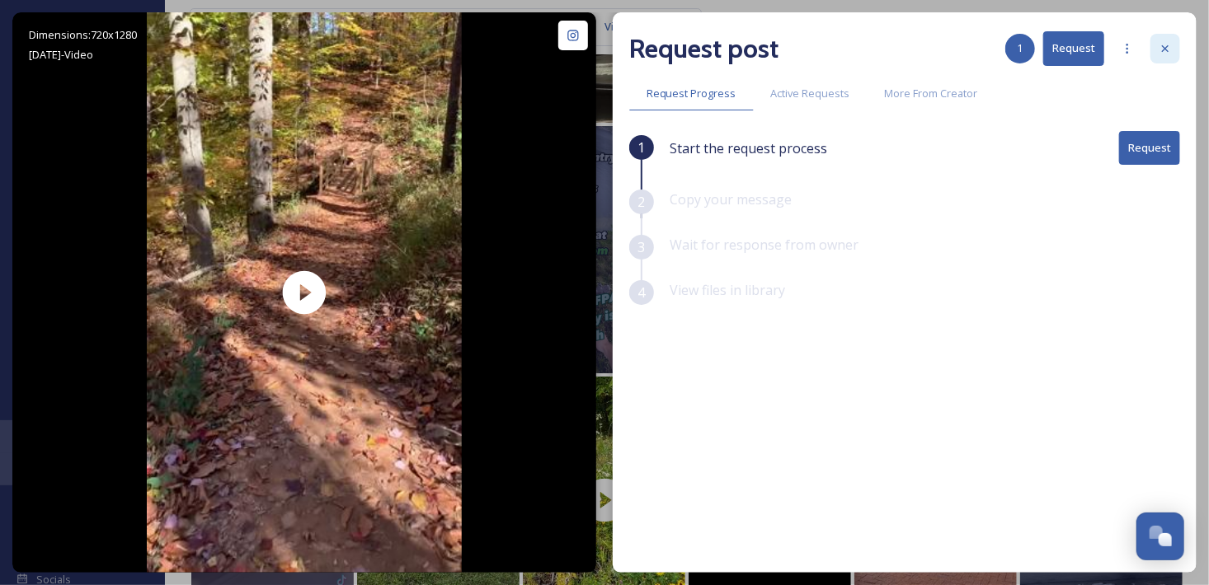
click at [1170, 45] on icon at bounding box center [1164, 48] width 13 height 13
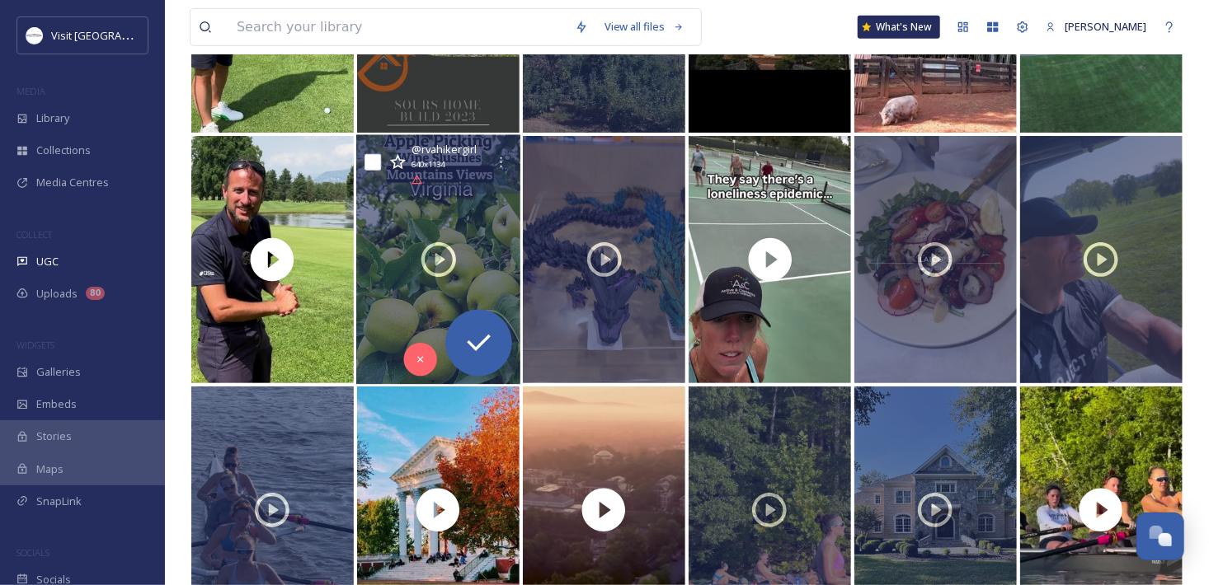
scroll to position [3710, 0]
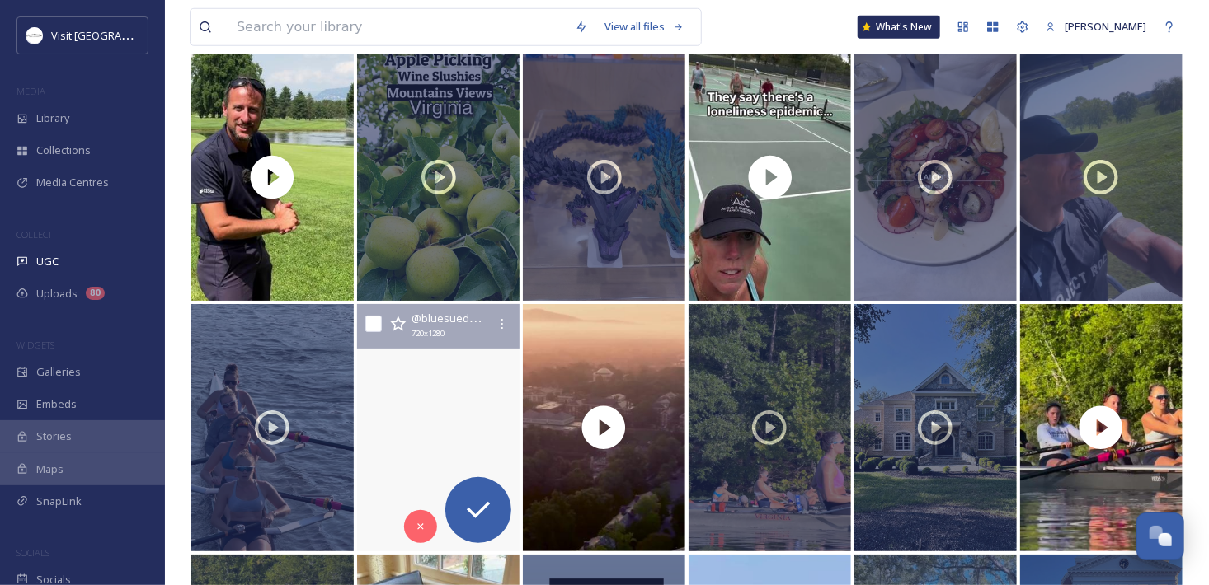
click at [438, 371] on video "When autumn hits the UVA campus, there’s just nothing else like it. \a\aExperie…" at bounding box center [438, 427] width 162 height 247
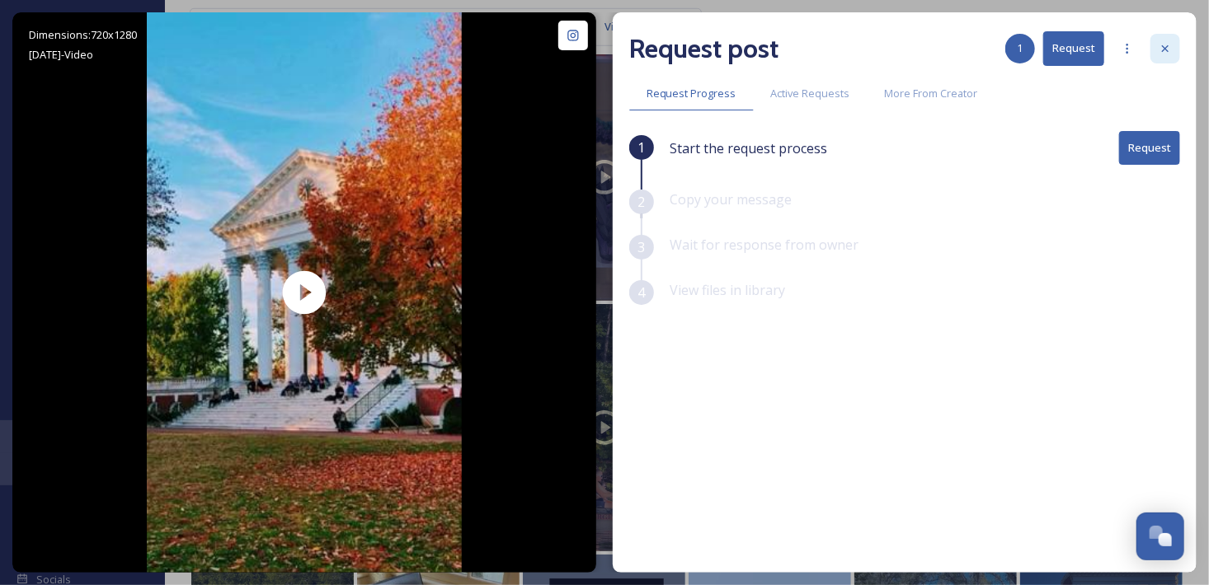
click at [1163, 56] on div at bounding box center [1165, 49] width 30 height 30
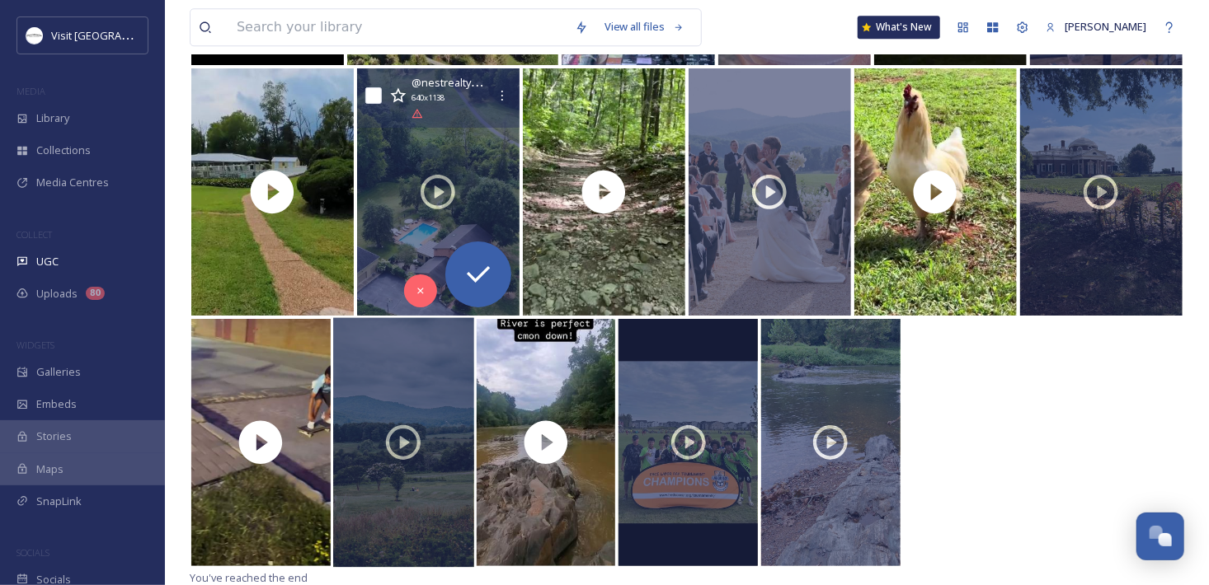
scroll to position [5201, 0]
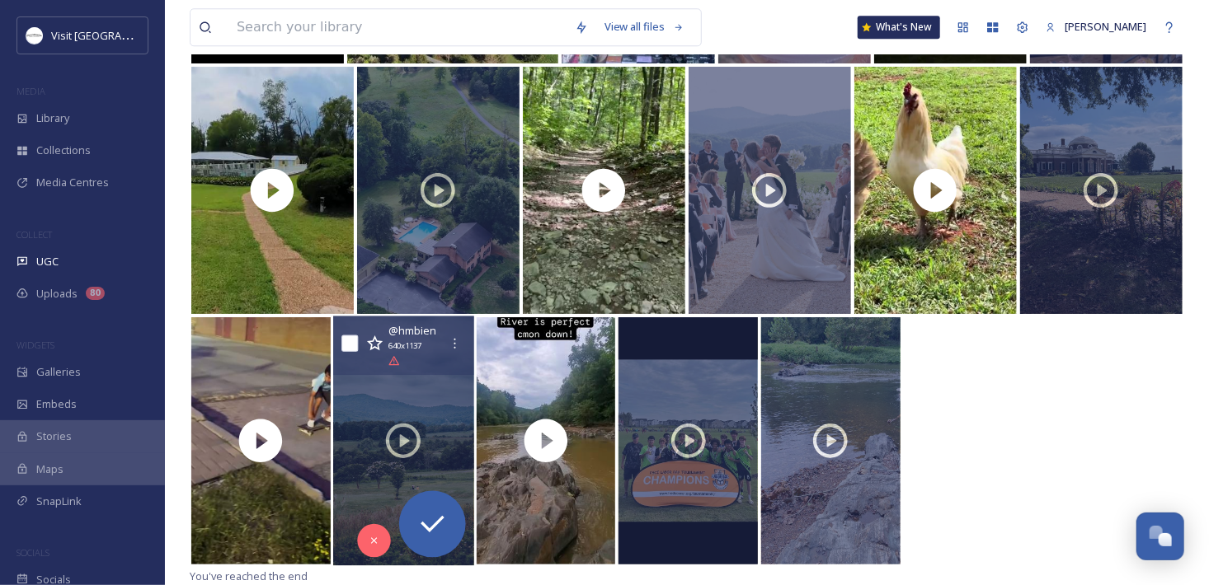
click at [432, 367] on div "@ hmbien 640 x 1137" at bounding box center [413, 344] width 51 height 47
click at [424, 399] on div at bounding box center [403, 442] width 141 height 250
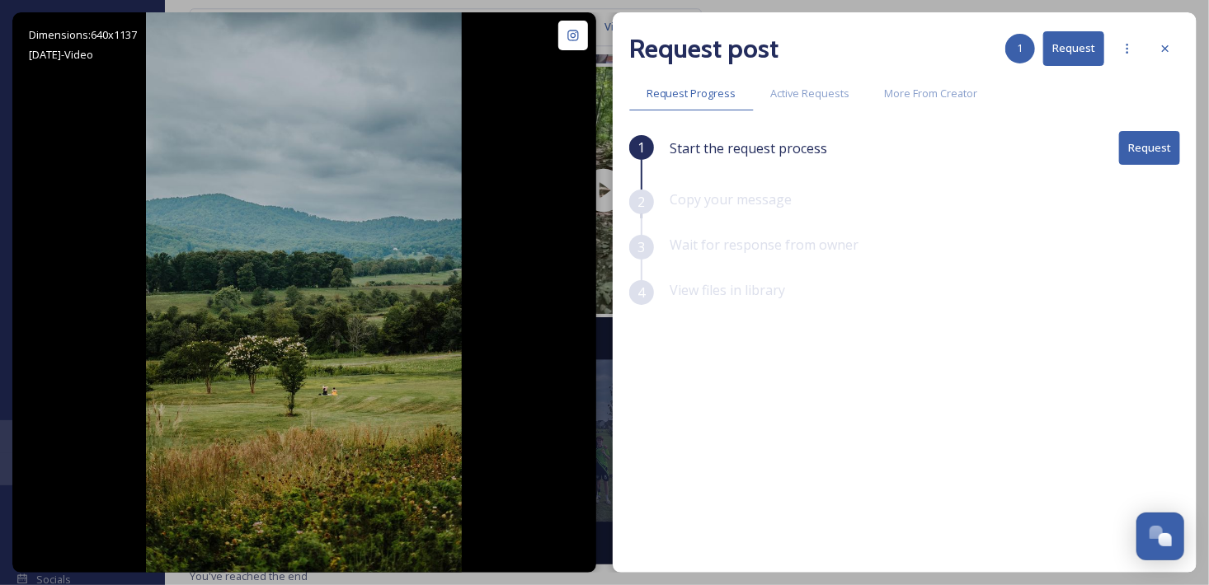
drag, startPoint x: 1178, startPoint y: 51, endPoint x: 1148, endPoint y: 71, distance: 35.7
click at [1177, 51] on div at bounding box center [1165, 49] width 30 height 30
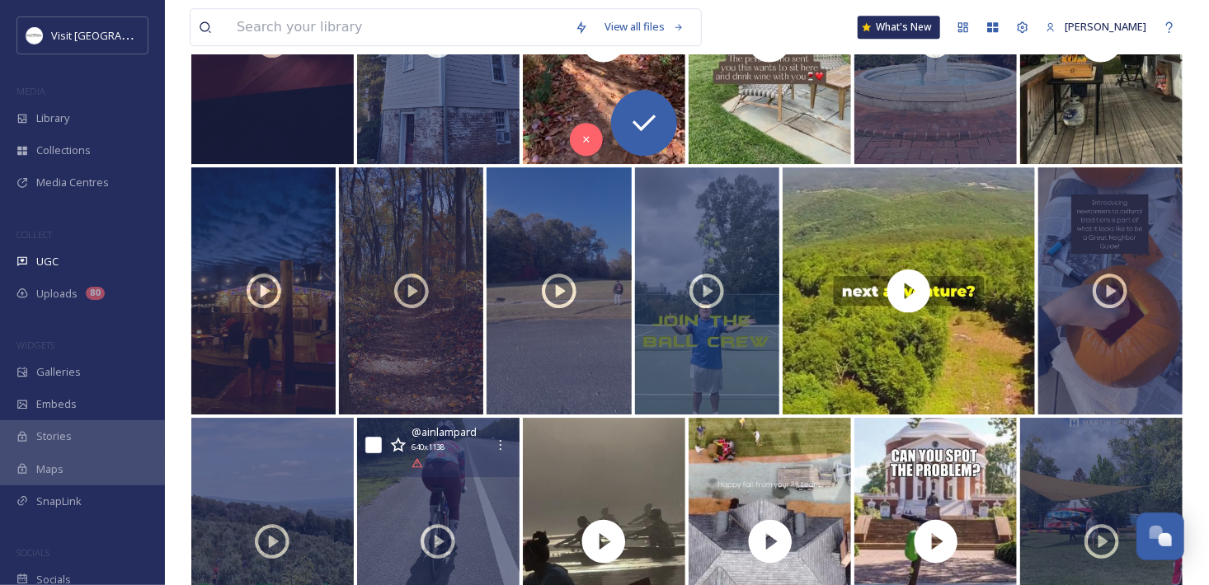
scroll to position [2315, 0]
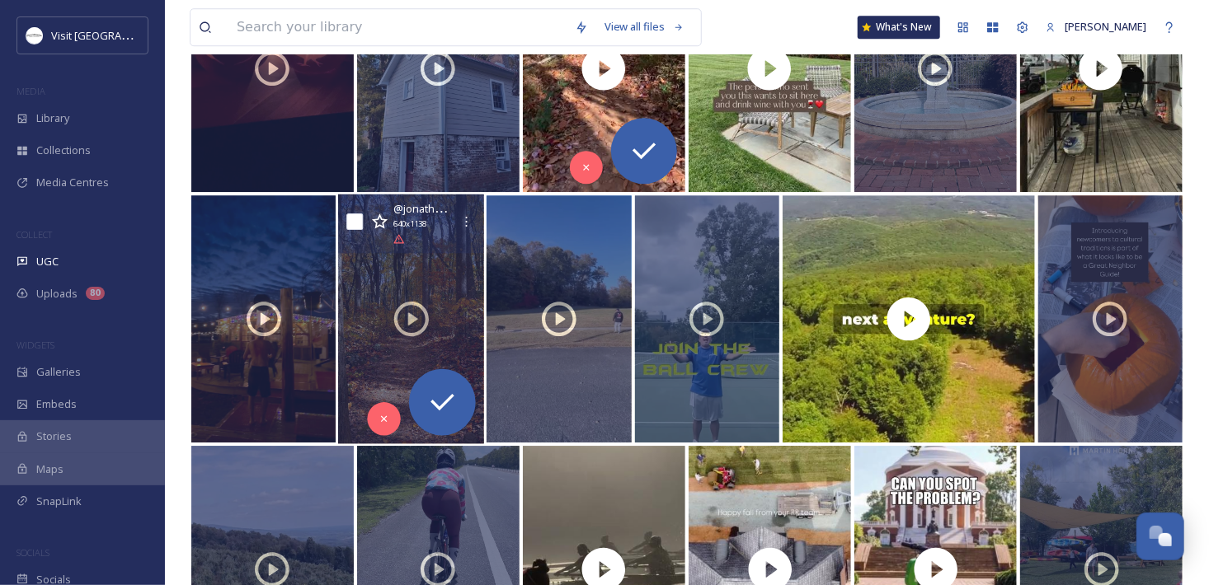
click at [407, 262] on div at bounding box center [411, 320] width 146 height 250
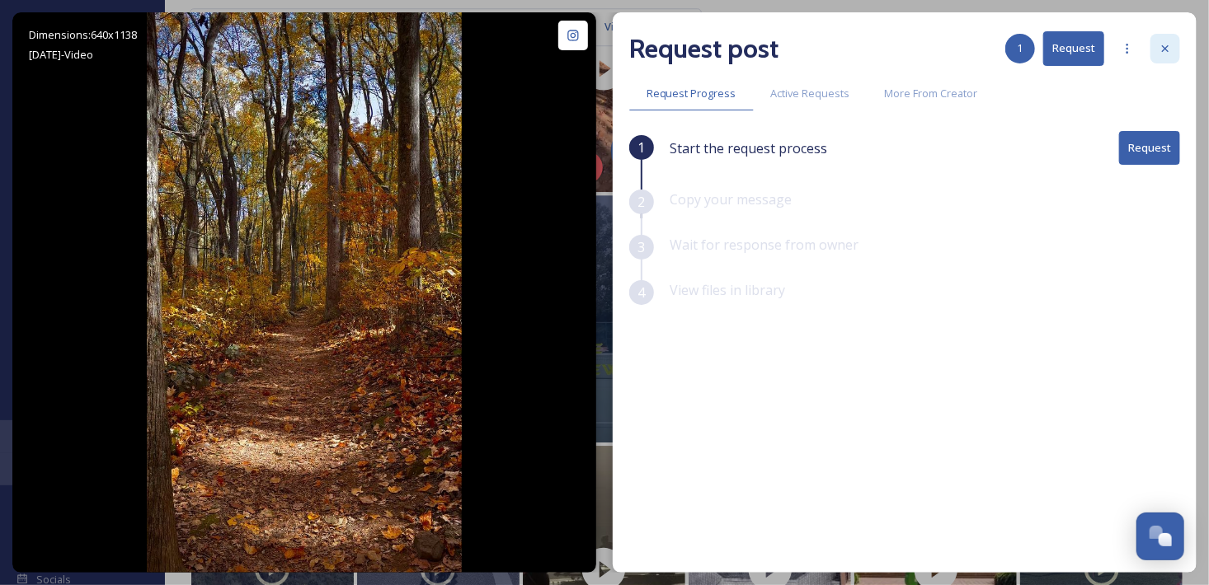
click at [1155, 52] on div at bounding box center [1165, 49] width 30 height 30
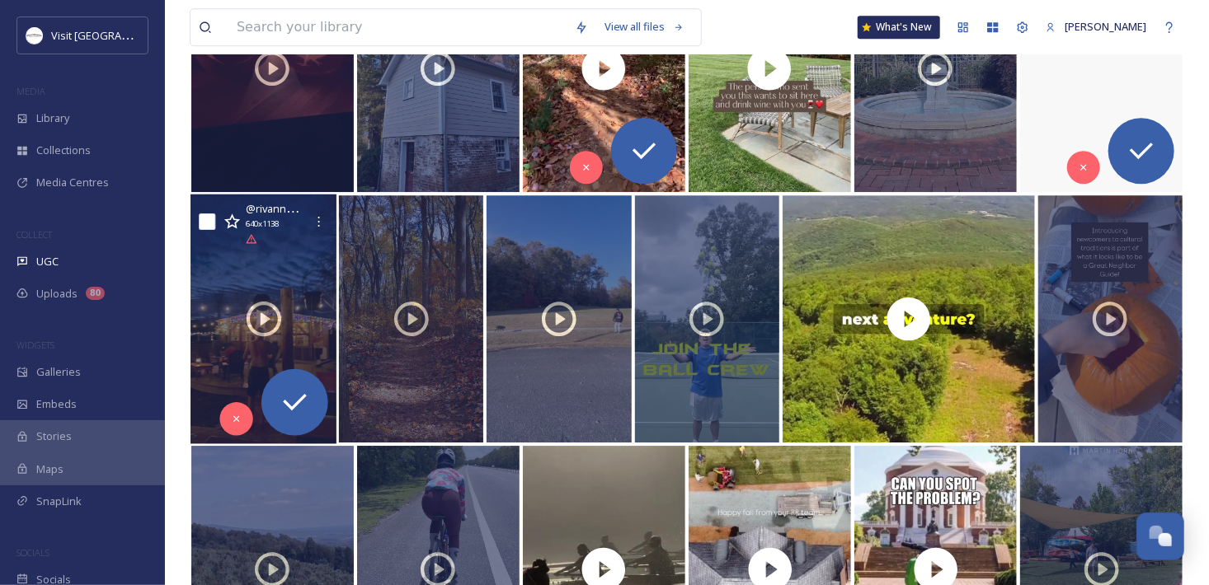
click at [223, 276] on div at bounding box center [263, 320] width 146 height 250
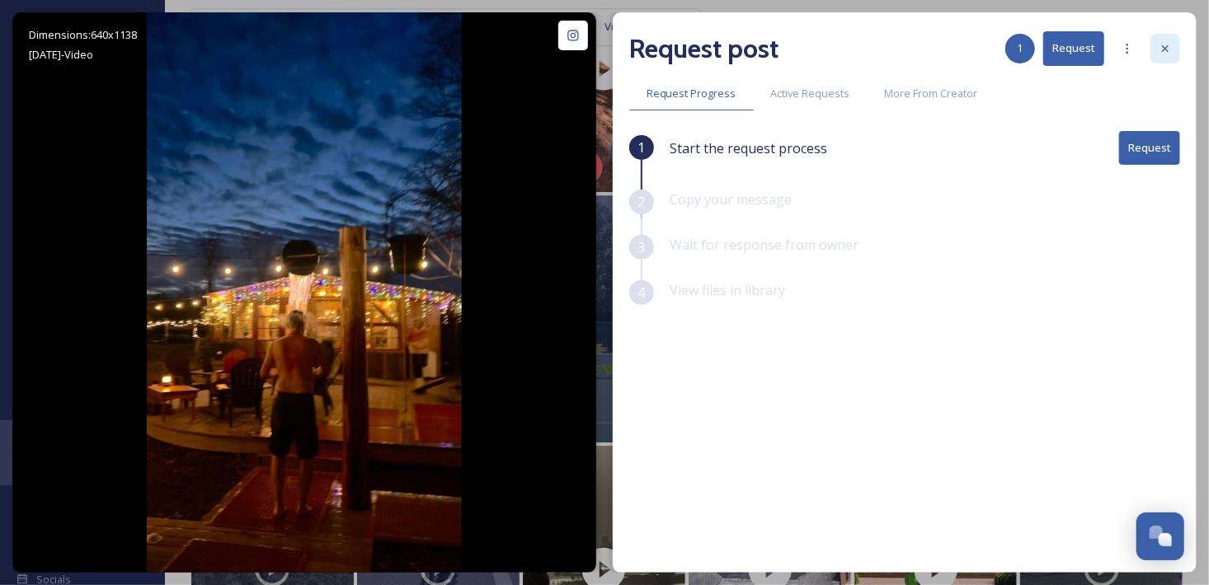
click at [1162, 54] on icon at bounding box center [1164, 48] width 13 height 13
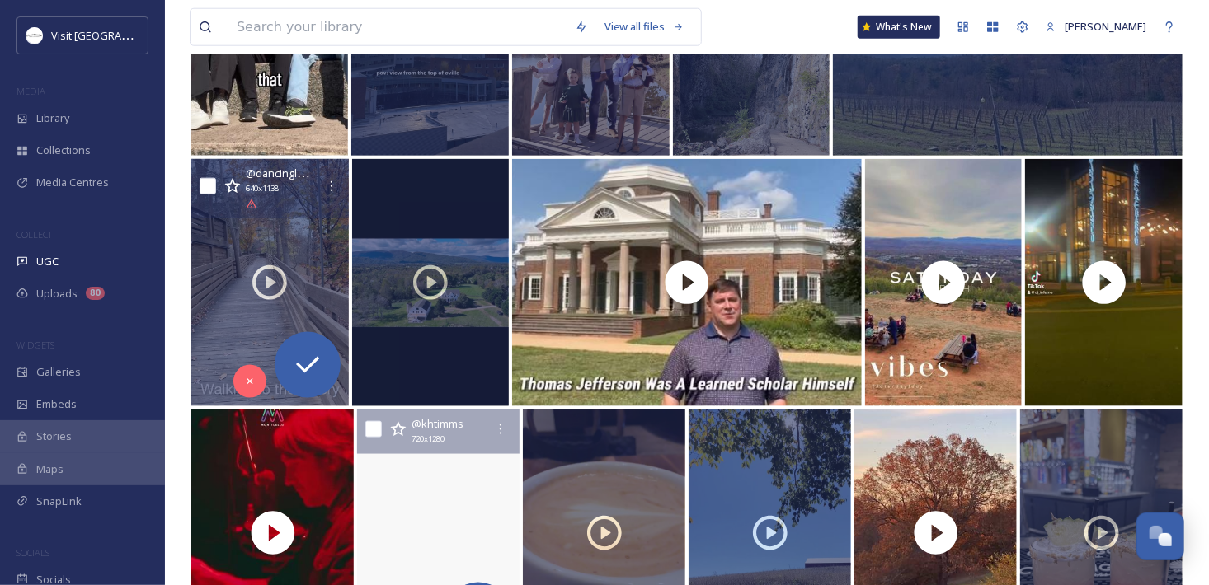
scroll to position [831, 0]
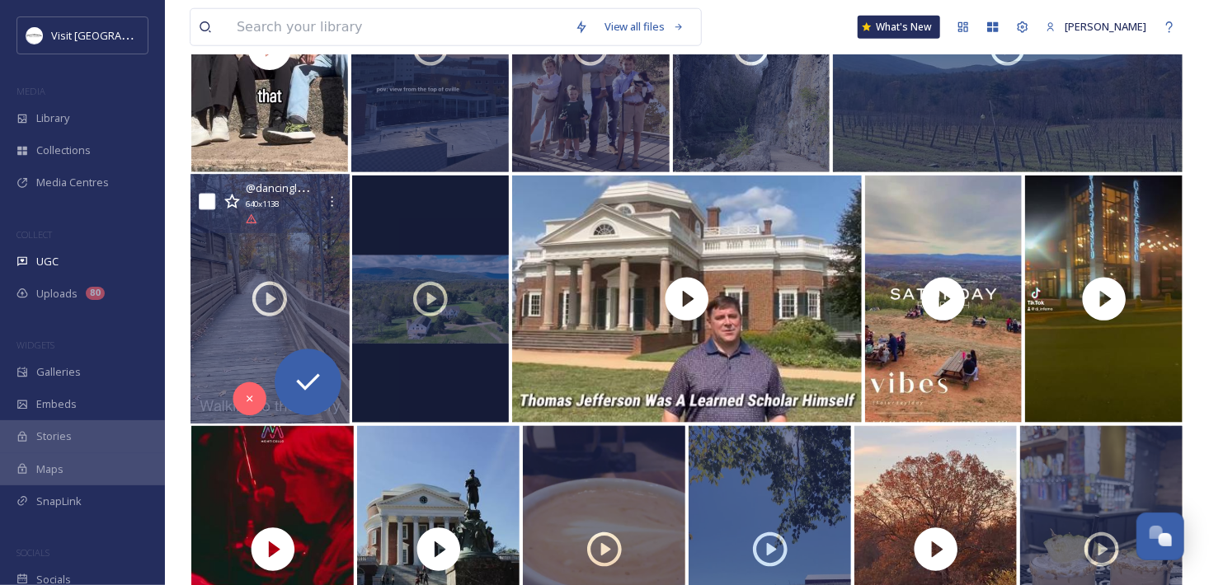
click at [268, 249] on div at bounding box center [269, 300] width 158 height 250
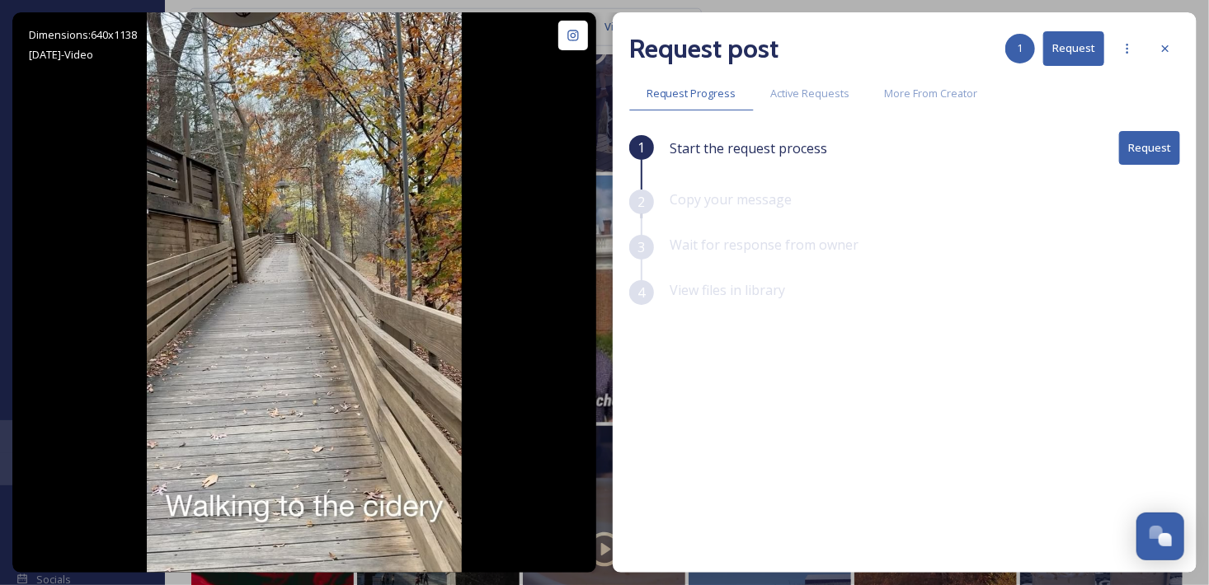
drag, startPoint x: 1171, startPoint y: 48, endPoint x: 1103, endPoint y: 101, distance: 85.8
click at [1168, 50] on icon at bounding box center [1164, 48] width 13 height 13
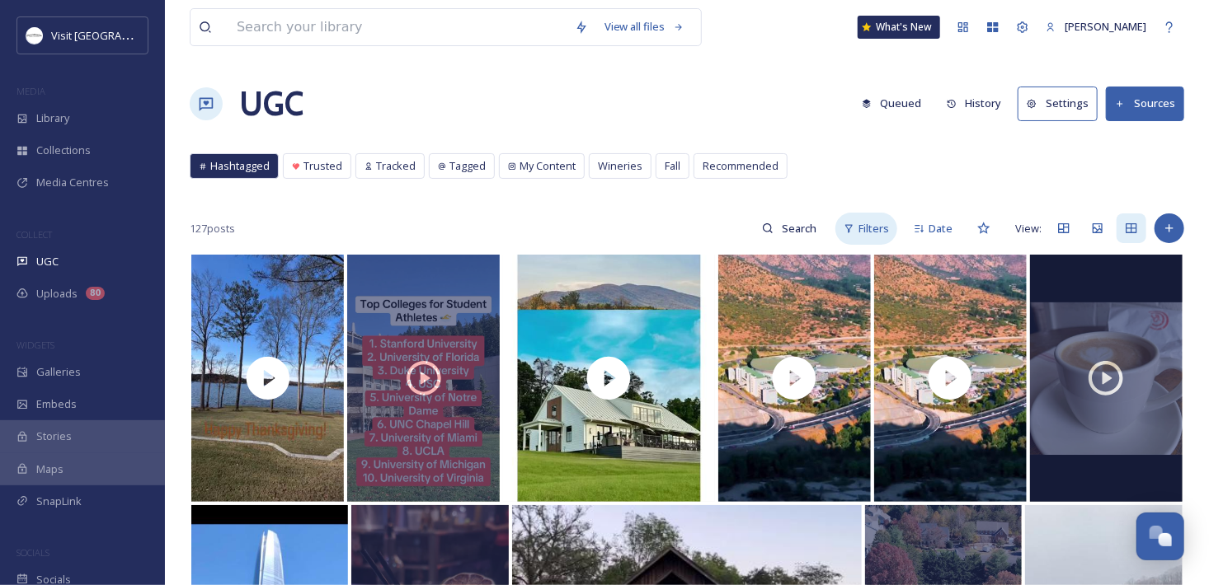
click at [866, 227] on span "Filters" at bounding box center [873, 229] width 31 height 16
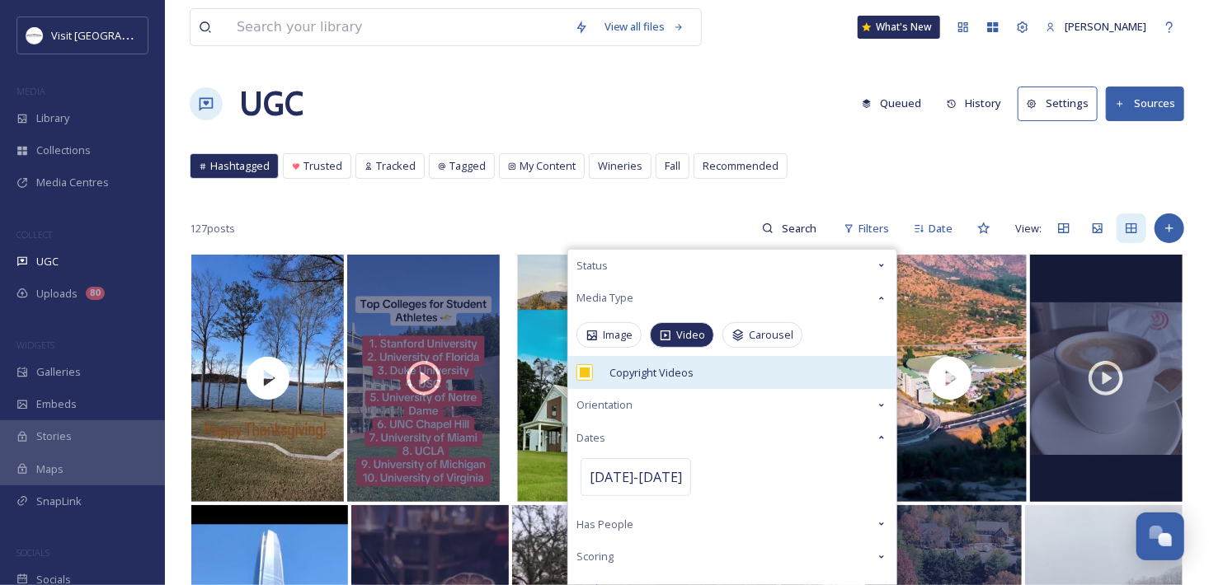
click at [589, 373] on input "checkbox" at bounding box center [584, 372] width 16 height 16
checkbox input "false"
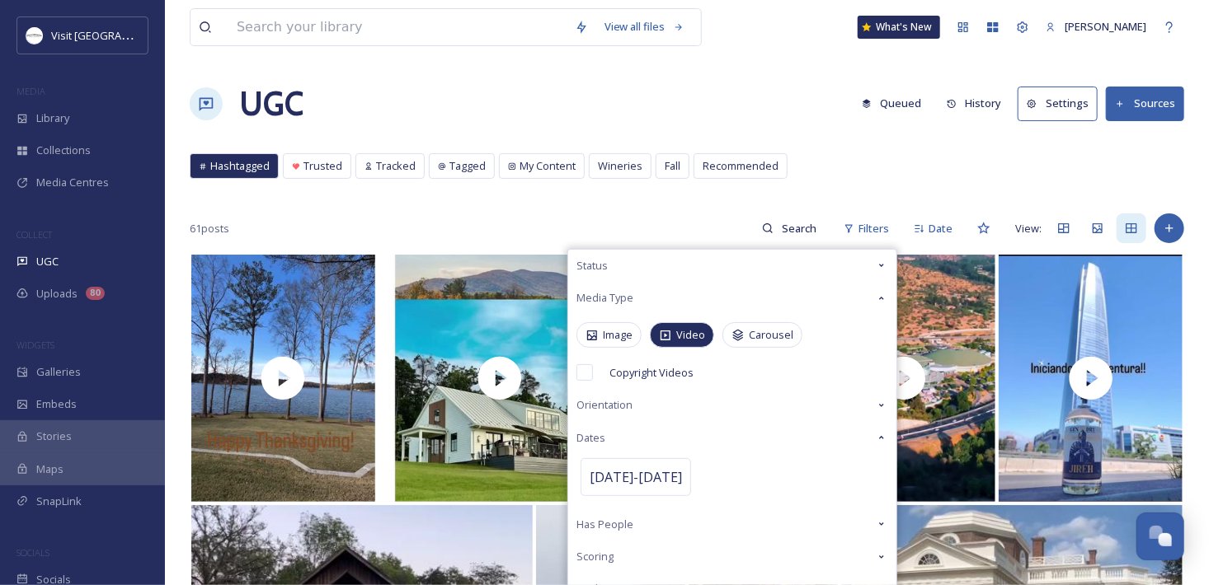
drag, startPoint x: 845, startPoint y: 153, endPoint x: 712, endPoint y: 265, distance: 174.3
click at [845, 153] on div "Hashtagged Trusted Tracked Tagged My Content Wineries Fall Recommended Hashtagg…" at bounding box center [687, 170] width 994 height 34
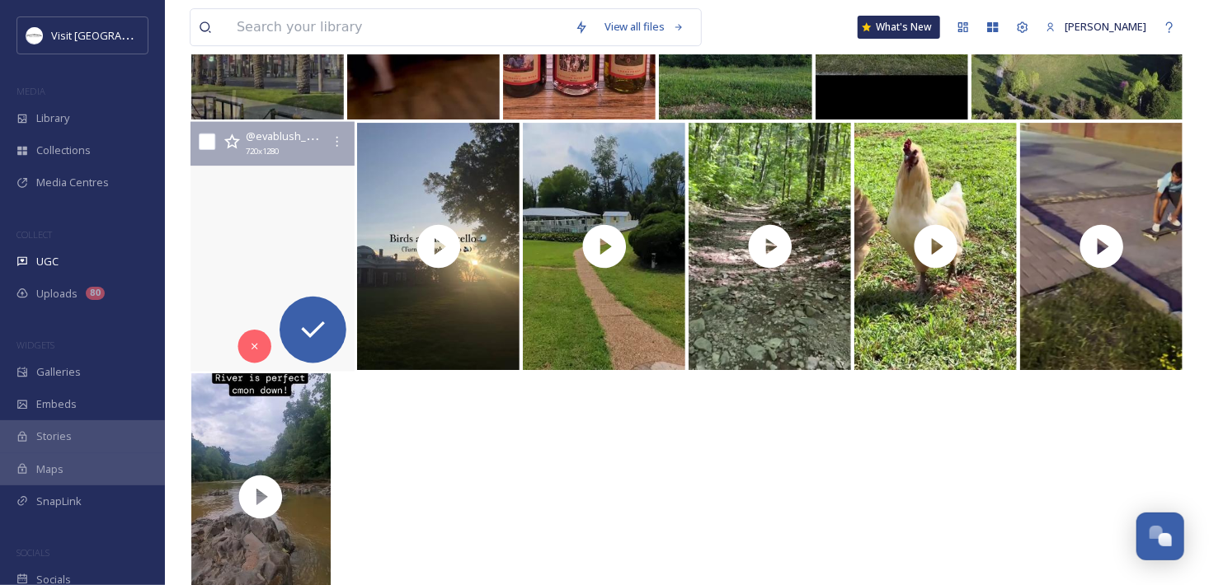
scroll to position [2694, 0]
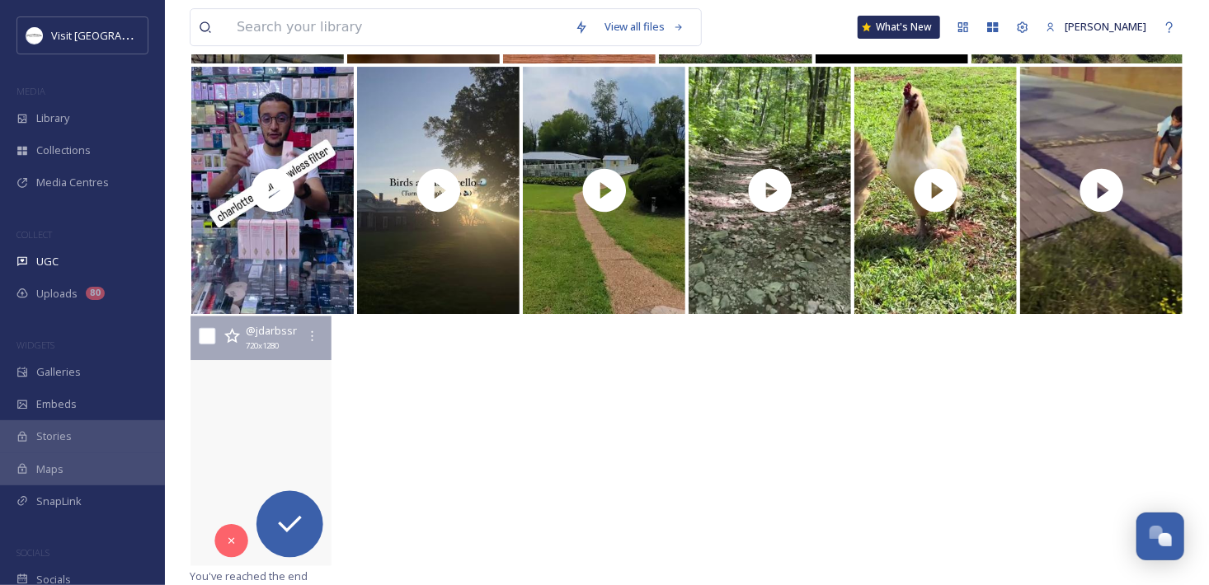
click at [284, 392] on video "#rivannariver #rivannarivercompany #solilaquy" at bounding box center [260, 442] width 150 height 250
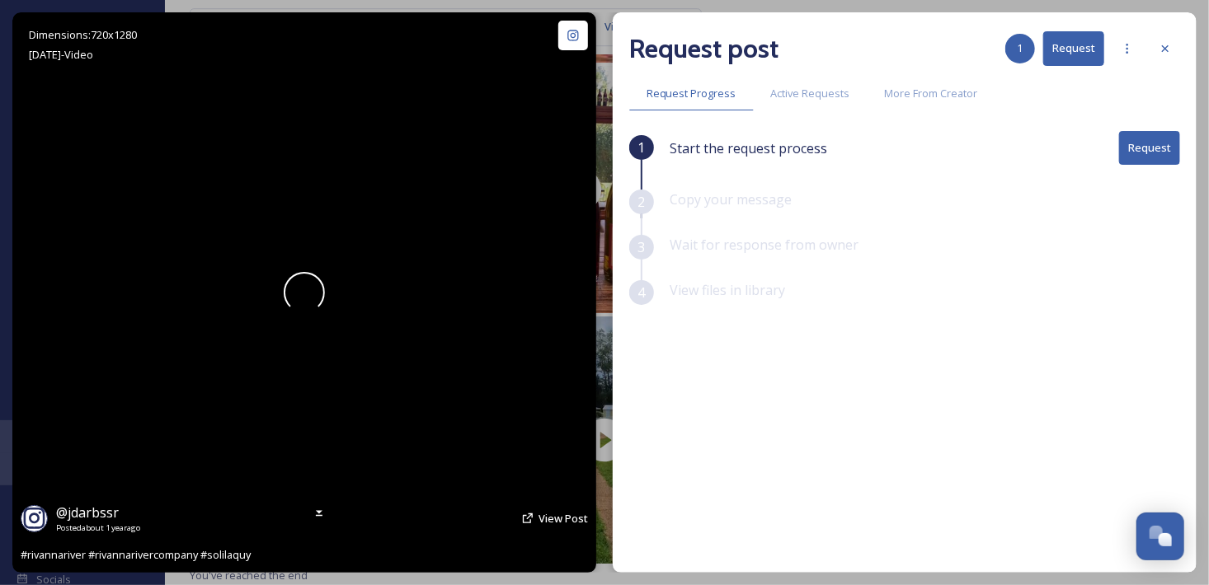
scroll to position [2444, 0]
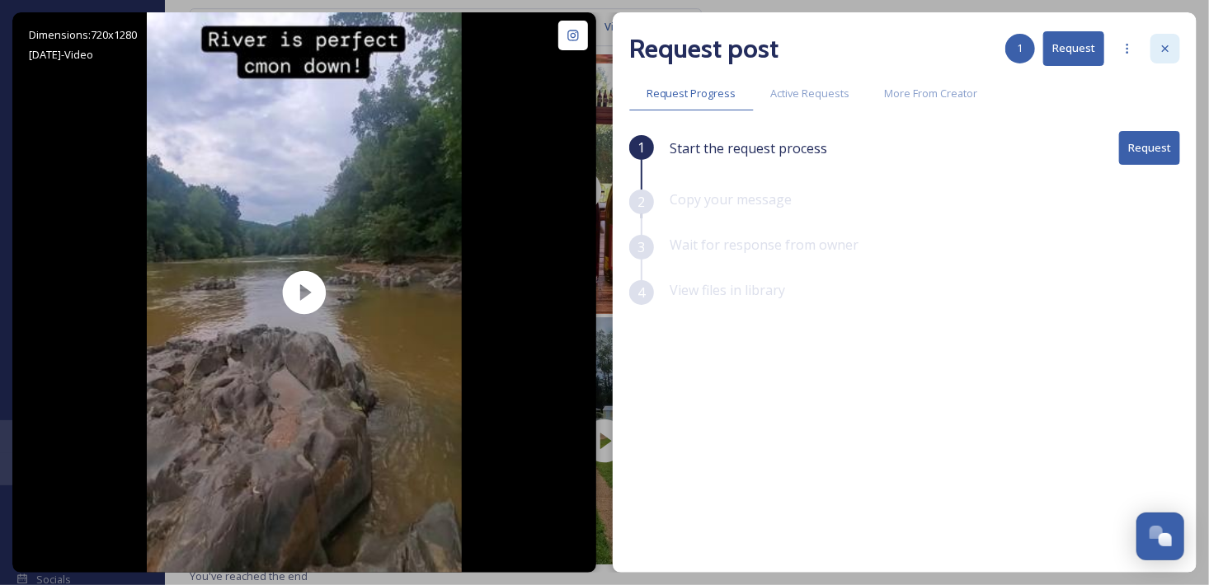
click at [1170, 46] on icon at bounding box center [1164, 48] width 13 height 13
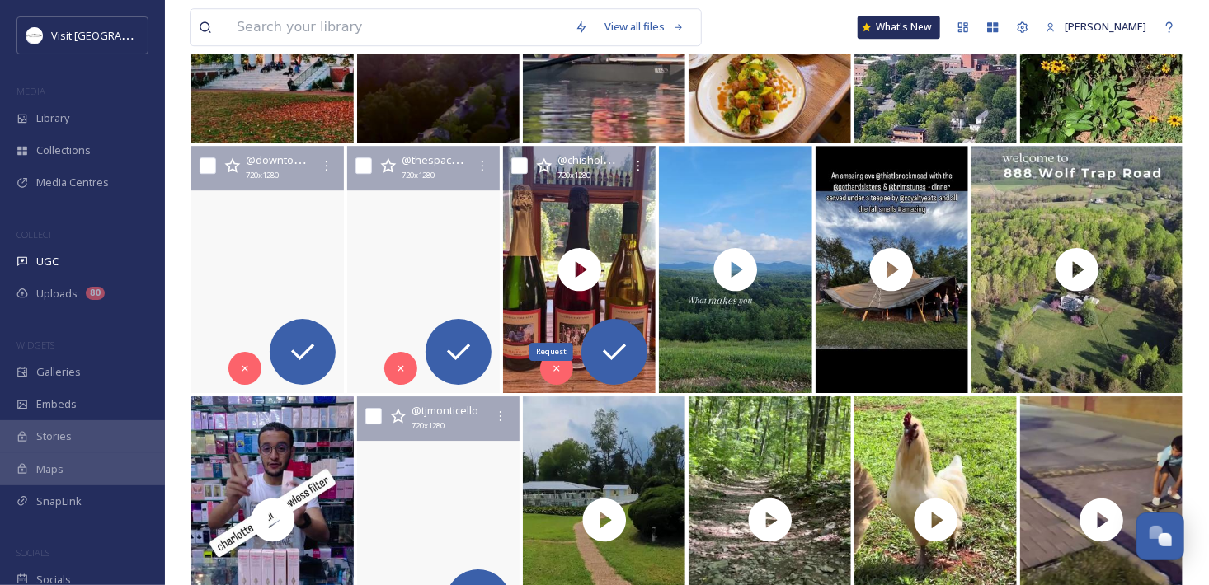
scroll to position [2694, 0]
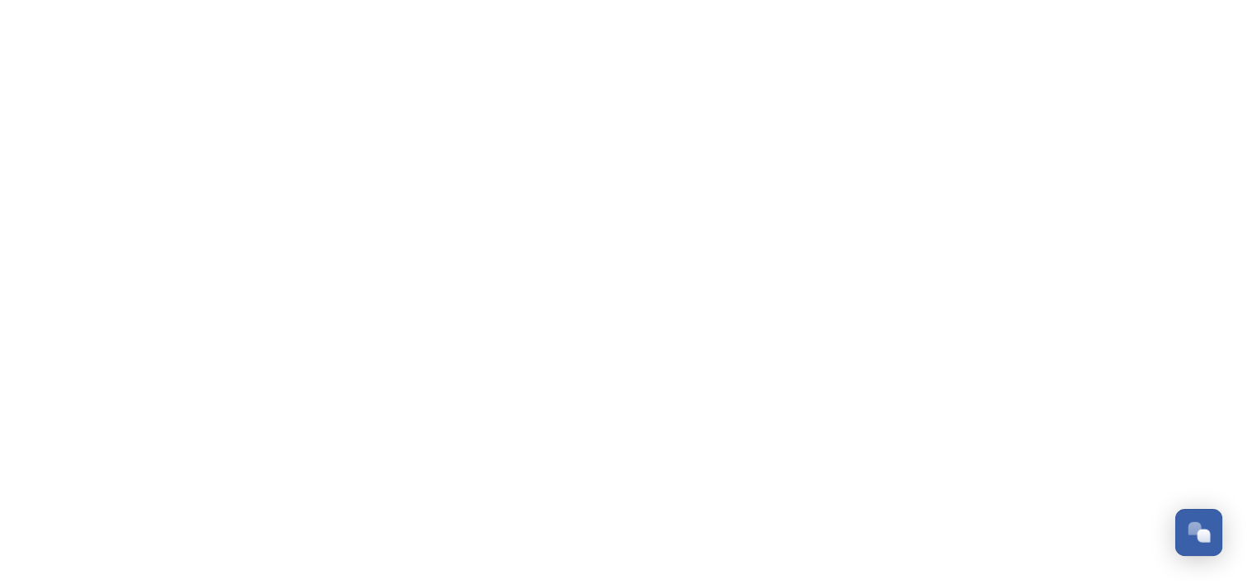
scroll to position [485, 0]
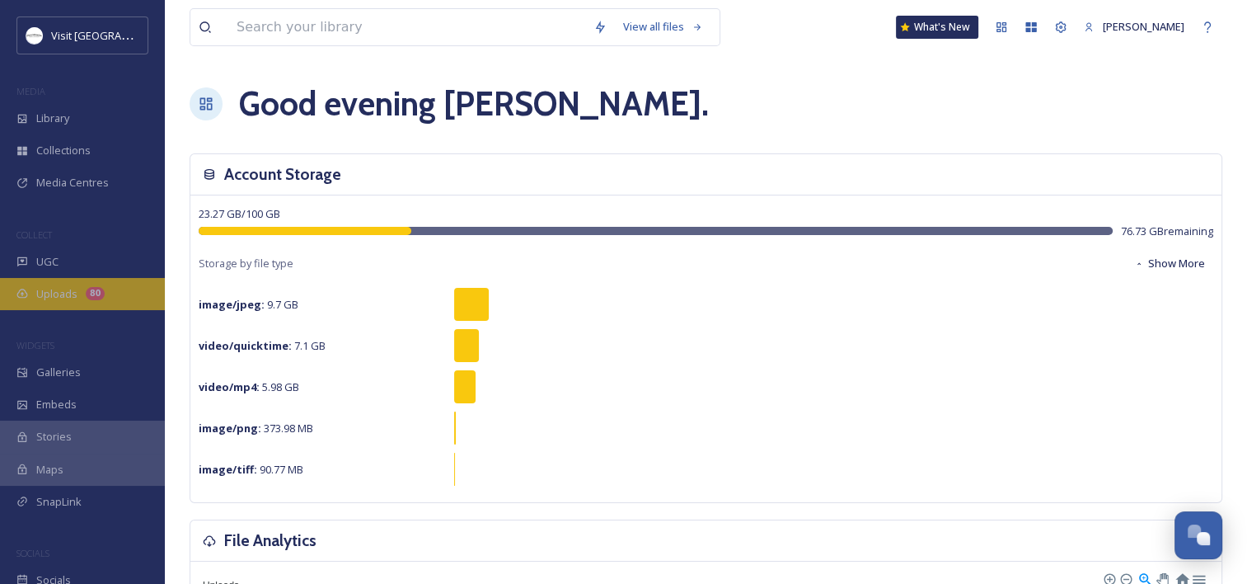
click at [49, 293] on span "Uploads" at bounding box center [56, 294] width 41 height 16
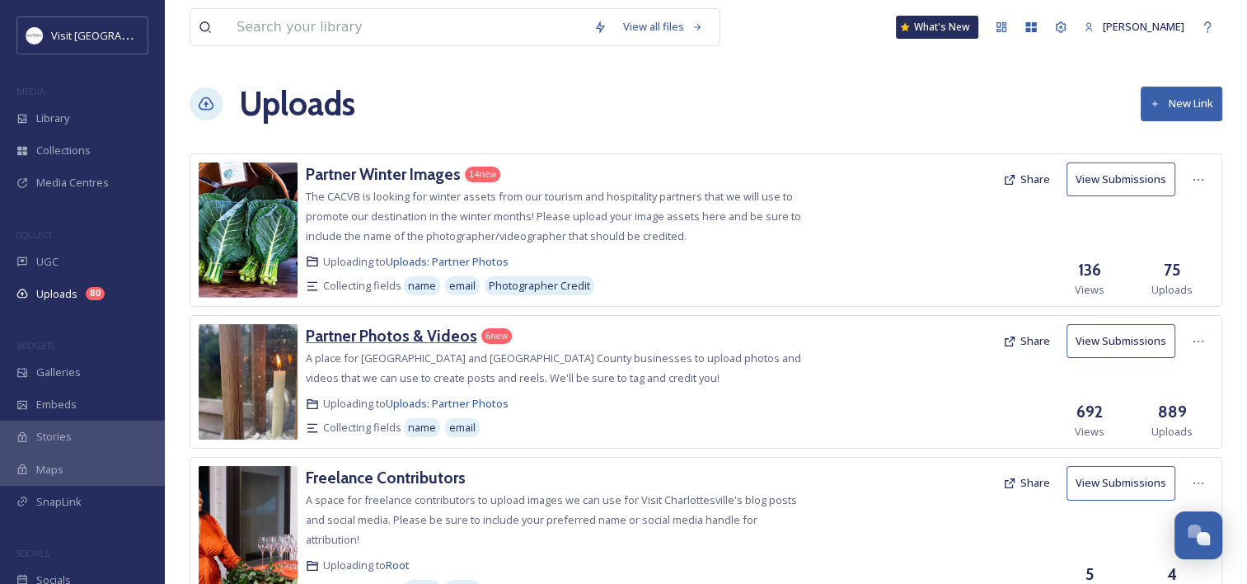
click at [393, 338] on h3 "Partner Photos & Videos" at bounding box center [391, 336] width 171 height 20
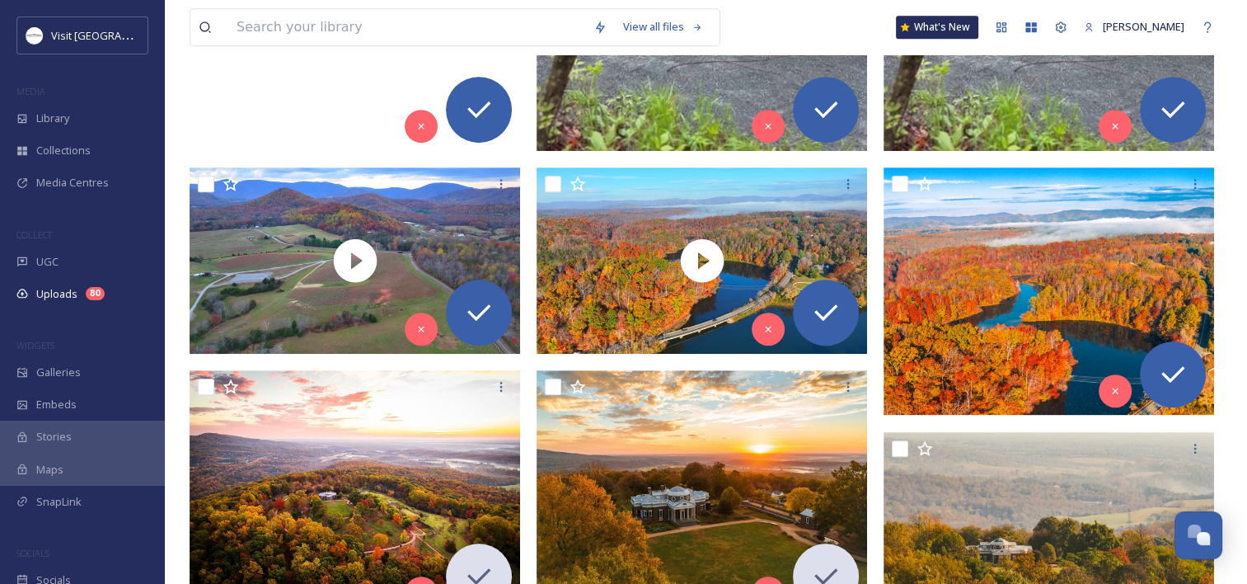
scroll to position [824, 0]
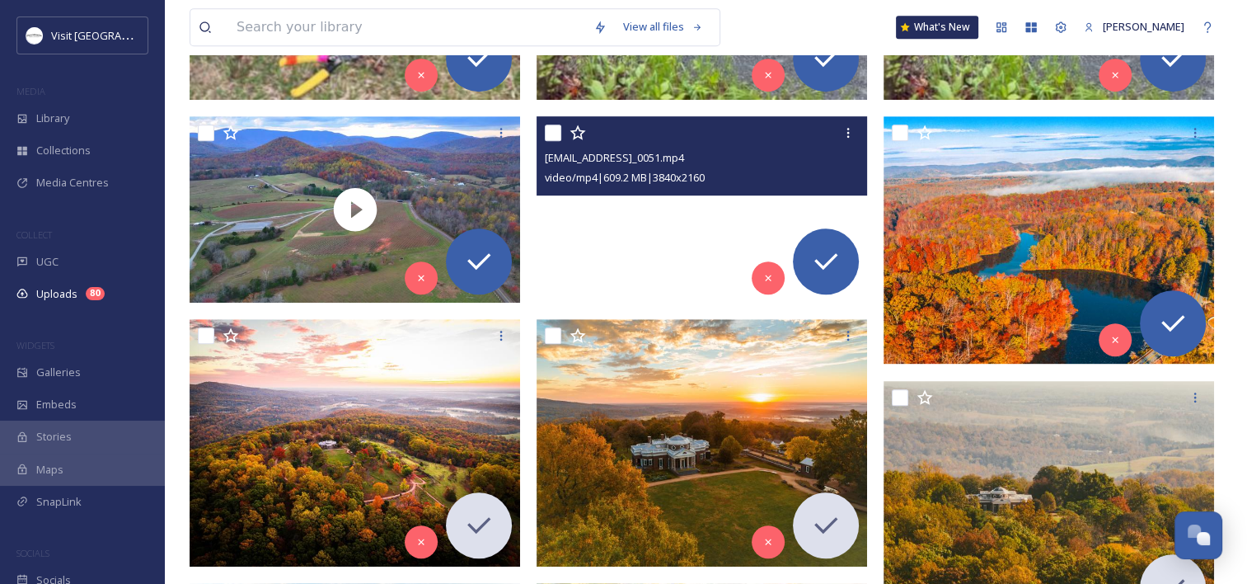
click at [624, 254] on video "ext_1757604230.051132_Abovevirginia@gmail.com-DJI_0051.mp4" at bounding box center [702, 209] width 331 height 186
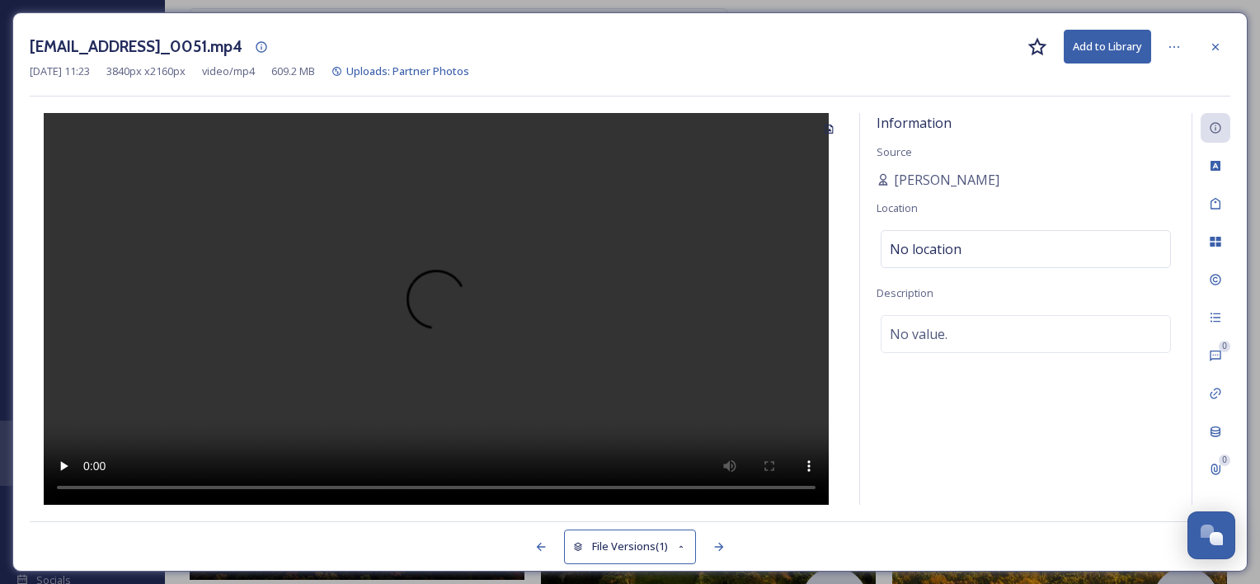
click at [1118, 37] on button "Add to Library" at bounding box center [1107, 47] width 87 height 34
click at [1210, 45] on icon at bounding box center [1215, 46] width 13 height 13
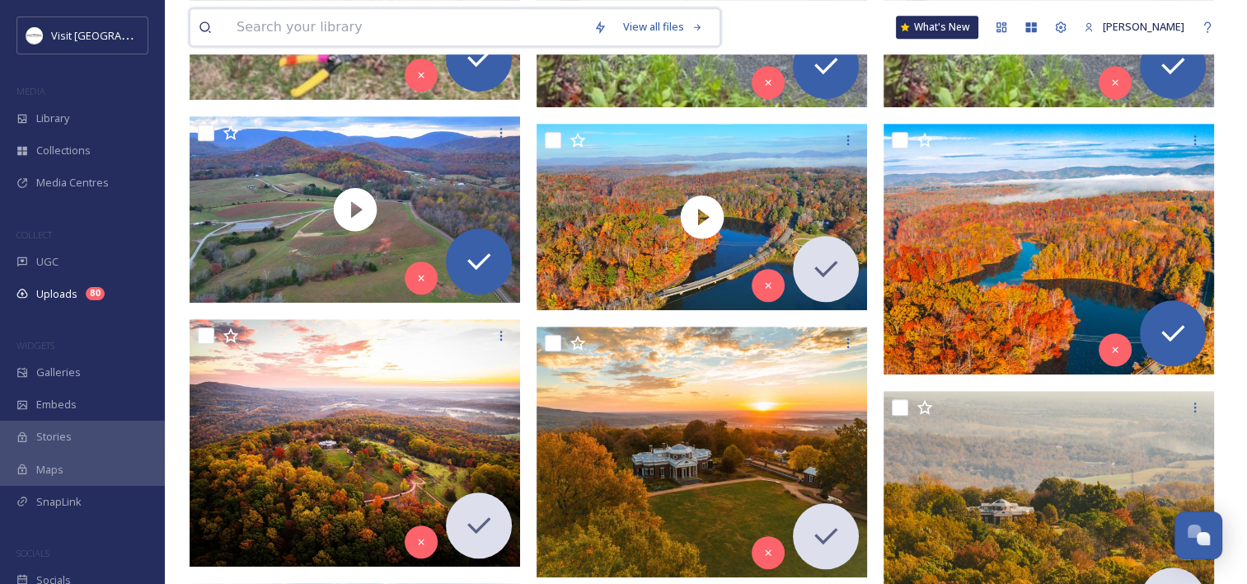
click at [249, 31] on input at bounding box center [406, 27] width 357 height 36
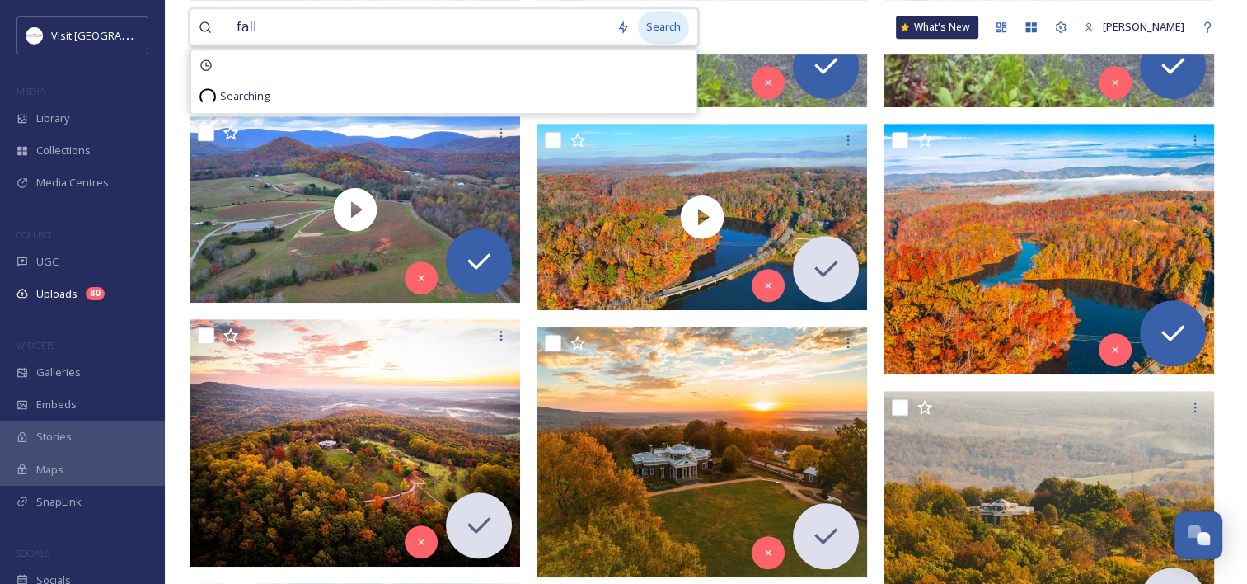
type input "fall"
click at [675, 27] on div "Search" at bounding box center [663, 27] width 51 height 32
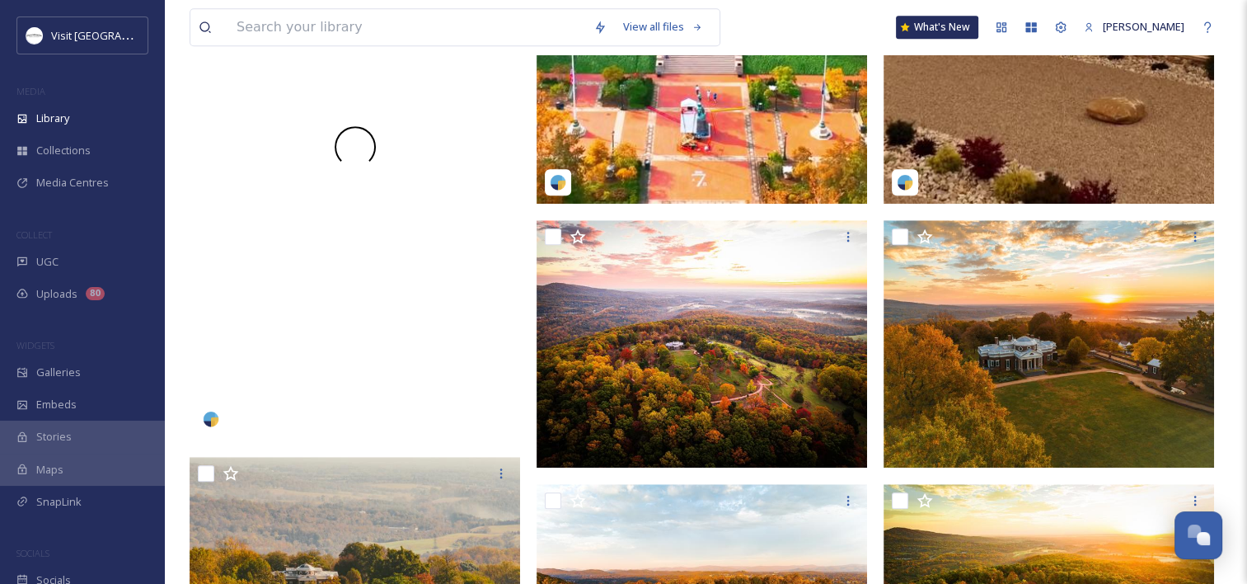
scroll to position [1237, 0]
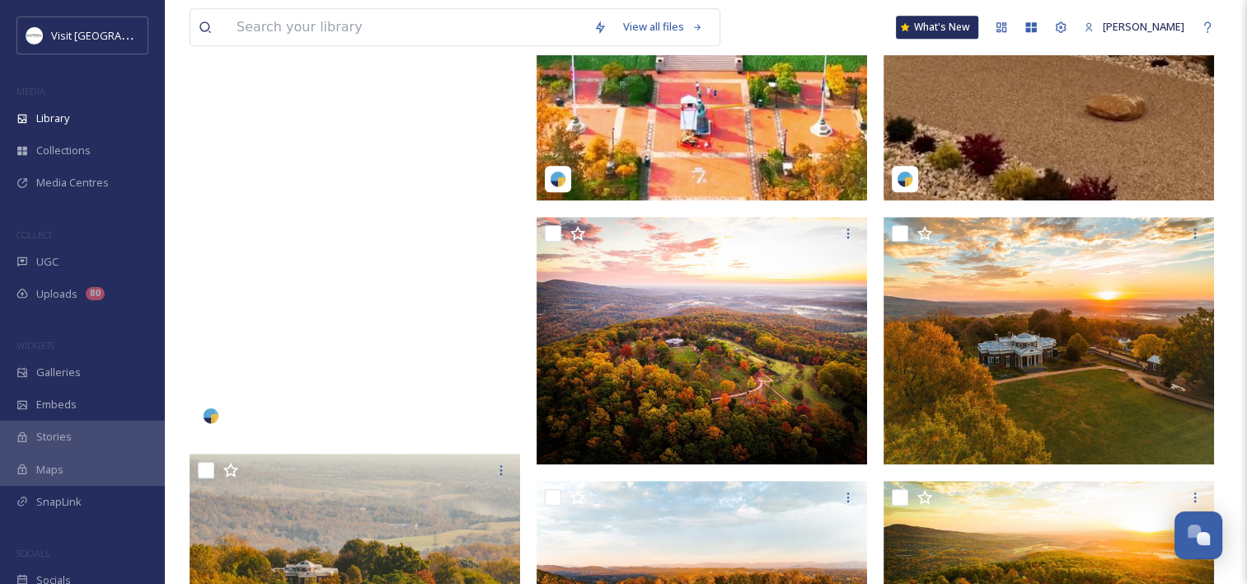
click at [406, 246] on video "capture_thebeauty_96-5715528.mp4" at bounding box center [355, 143] width 331 height 588
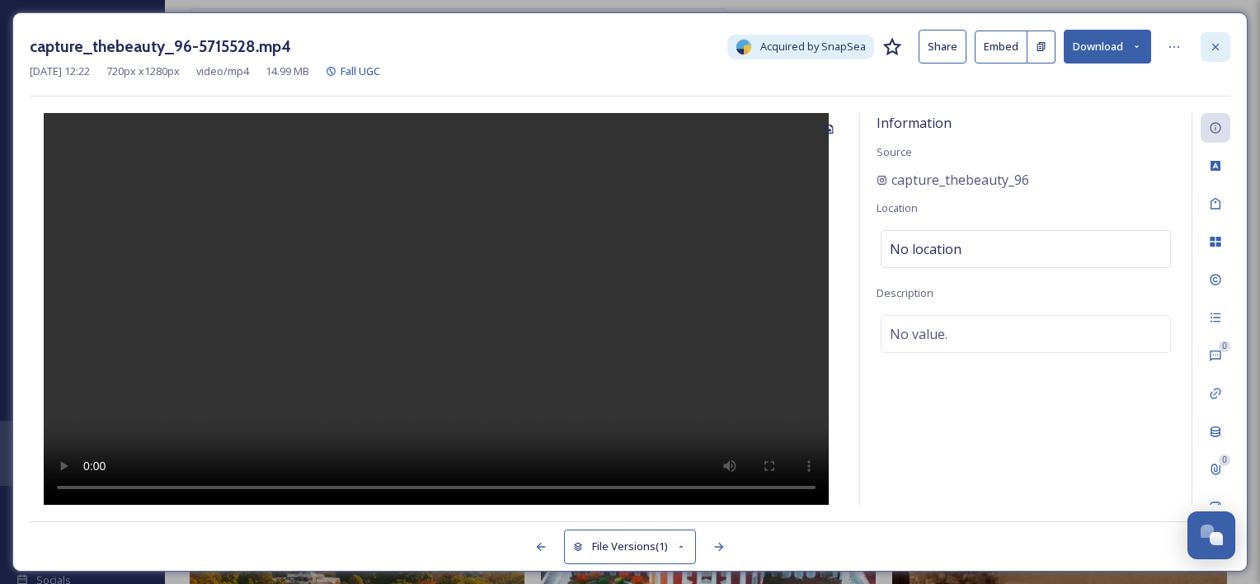
click at [1215, 37] on div at bounding box center [1215, 47] width 30 height 30
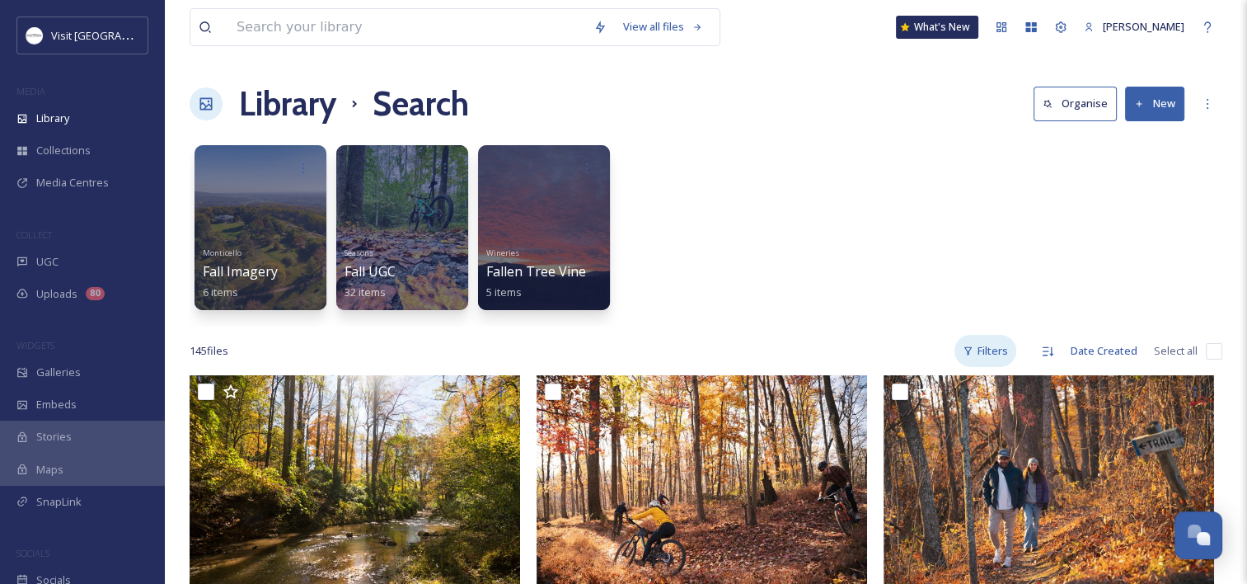
click at [993, 344] on div "Filters" at bounding box center [986, 351] width 62 height 32
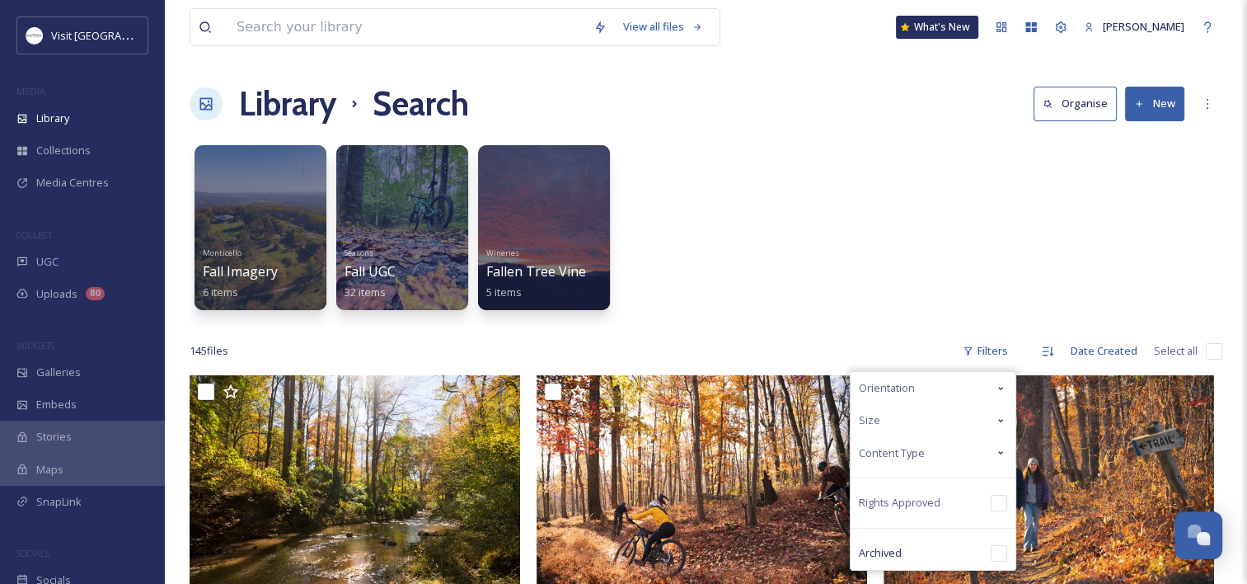
click at [905, 448] on span "Content Type" at bounding box center [892, 453] width 66 height 16
click at [900, 514] on span "Video" at bounding box center [906, 518] width 29 height 16
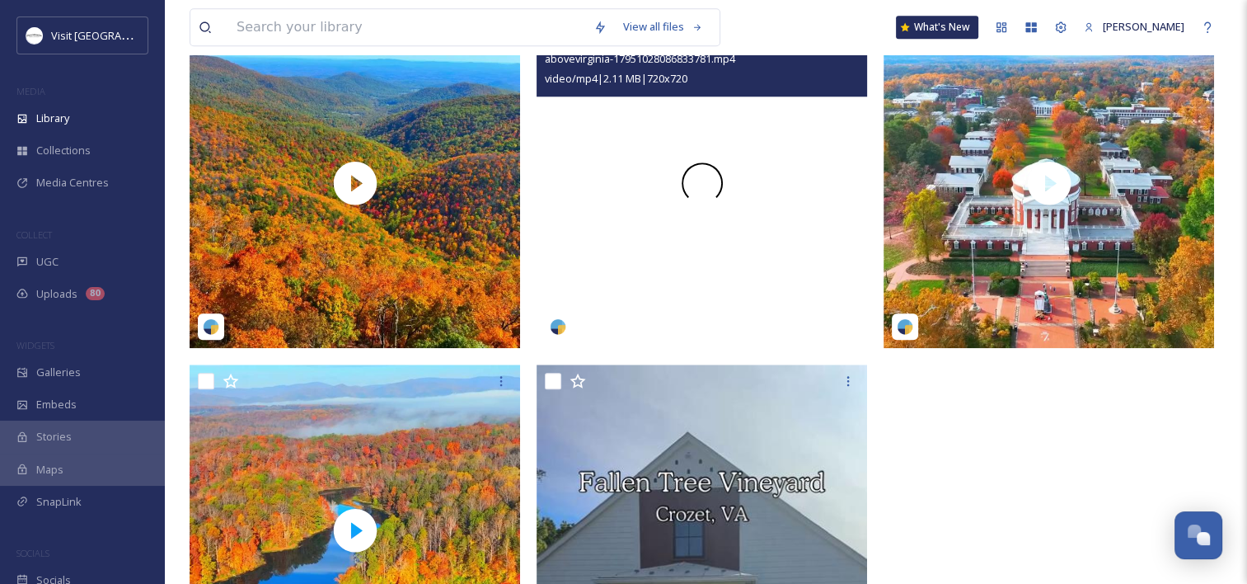
scroll to position [1979, 0]
